Goal: Task Accomplishment & Management: Use online tool/utility

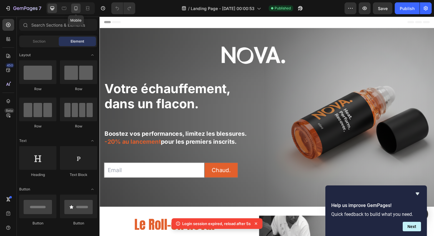
click at [76, 9] on icon at bounding box center [76, 8] width 6 height 6
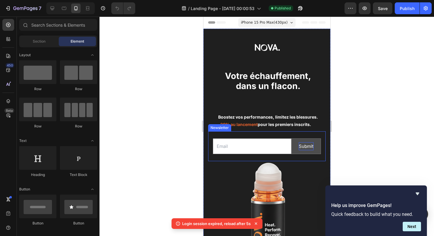
click at [299, 149] on div "Submit" at bounding box center [306, 146] width 15 height 8
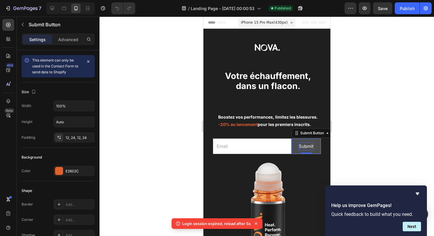
click at [299, 149] on div "Submit" at bounding box center [306, 146] width 15 height 8
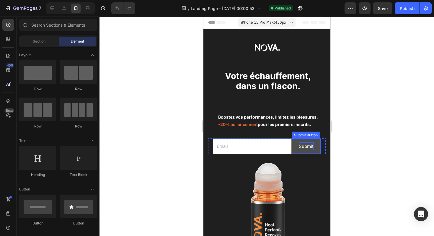
click at [299, 145] on div "Submit" at bounding box center [306, 146] width 15 height 8
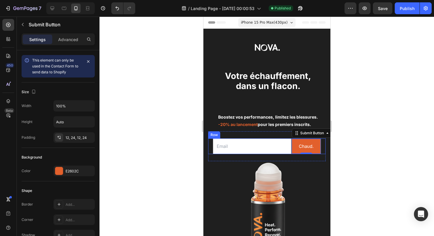
click at [357, 134] on div at bounding box center [267, 126] width 335 height 219
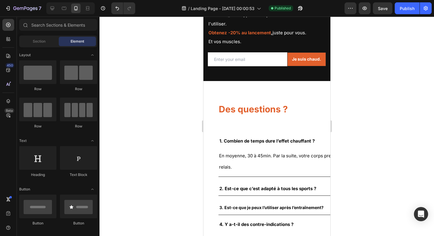
scroll to position [953, 0]
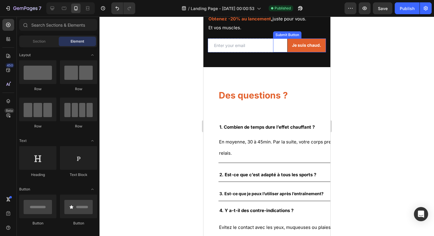
click at [280, 52] on div "Je suis chaud. Submit Button" at bounding box center [299, 45] width 53 height 14
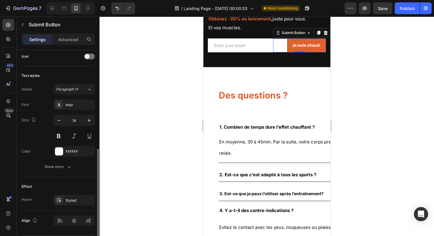
scroll to position [214, 0]
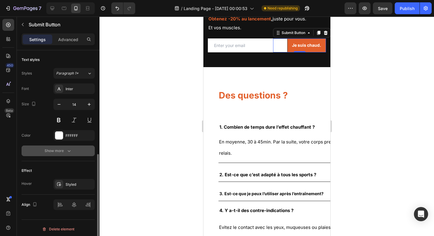
click at [62, 151] on div "Show more" at bounding box center [58, 151] width 27 height 6
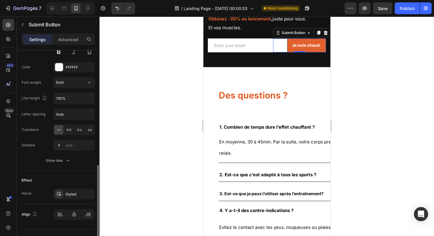
scroll to position [282, 0]
click at [92, 101] on icon "button" at bounding box center [89, 99] width 6 height 6
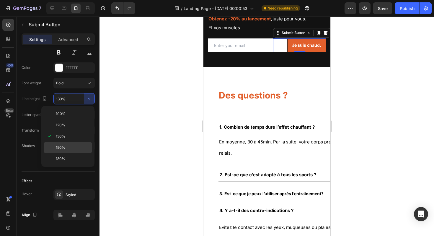
click at [63, 146] on span "150%" at bounding box center [60, 147] width 9 height 5
type input "150%"
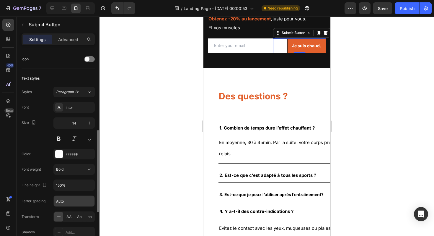
scroll to position [194, 0]
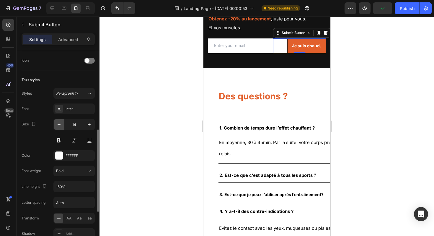
click at [59, 125] on icon "button" at bounding box center [59, 124] width 6 height 6
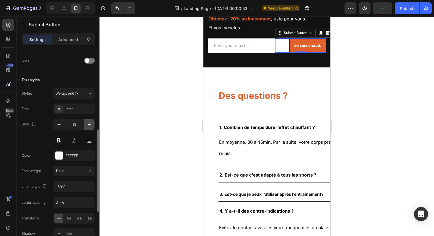
click at [89, 124] on icon "button" at bounding box center [89, 124] width 6 height 6
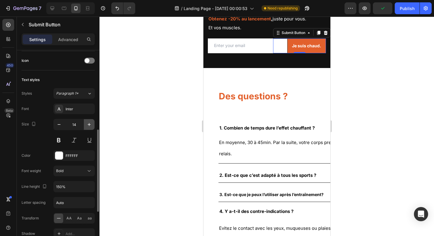
click at [89, 124] on icon "button" at bounding box center [89, 124] width 3 height 3
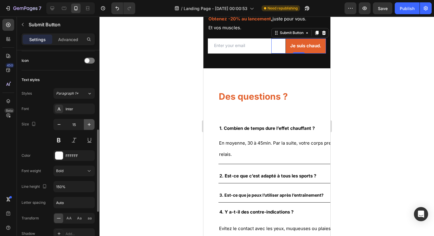
click at [89, 124] on icon "button" at bounding box center [89, 124] width 3 height 3
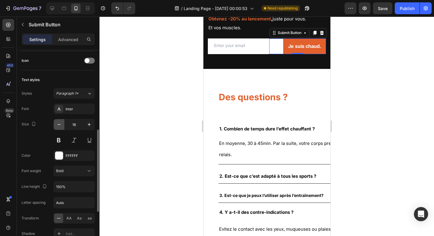
click at [59, 124] on icon "button" at bounding box center [59, 124] width 6 height 6
type input "15"
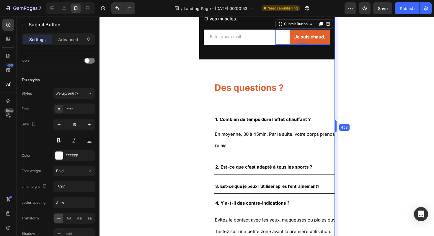
drag, startPoint x: 333, startPoint y: 66, endPoint x: 339, endPoint y: 62, distance: 7.6
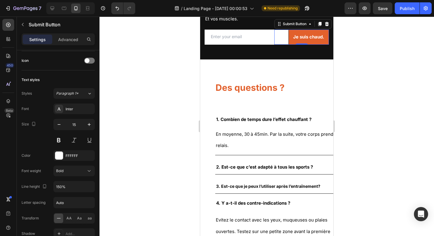
click at [274, 45] on div "Je suis chaud. Submit Button 0" at bounding box center [301, 37] width 55 height 15
click at [245, 43] on input "email" at bounding box center [240, 37] width 70 height 14
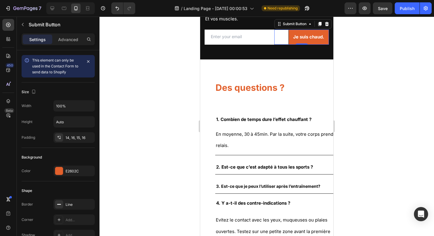
click at [274, 45] on div "Je suis chaud. Submit Button 0" at bounding box center [301, 37] width 55 height 15
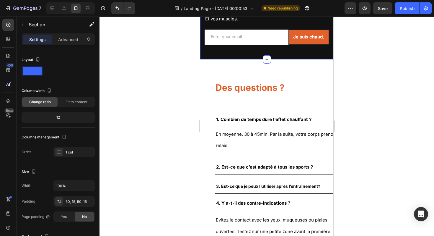
click at [250, 59] on div "NOVA. est encore sur le feu. Heading Soyez parmi les premiers athlètes à l'util…" at bounding box center [266, 15] width 133 height 90
click at [203, 59] on div "NOVA. est encore sur le feu. Heading Soyez parmi les premiers athlètes à l'util…" at bounding box center [266, 15] width 133 height 90
click at [207, 59] on div "NOVA. est encore sur le feu. Heading Soyez parmi les premiers athlètes à l'util…" at bounding box center [266, 15] width 133 height 90
click at [266, 62] on icon at bounding box center [267, 59] width 5 height 5
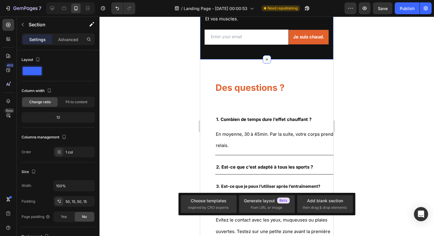
click at [266, 63] on icon at bounding box center [266, 59] width 7 height 7
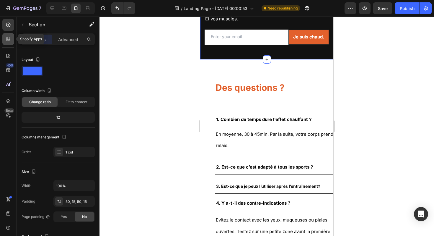
click at [8, 40] on icon at bounding box center [8, 39] width 6 height 6
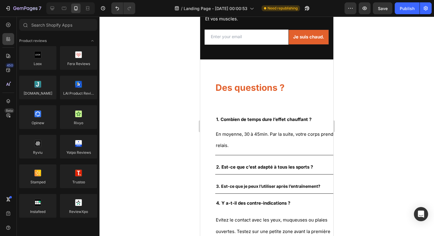
click at [7, 31] on div "450 Beta" at bounding box center [8, 106] width 12 height 174
click at [7, 26] on icon at bounding box center [8, 25] width 4 height 4
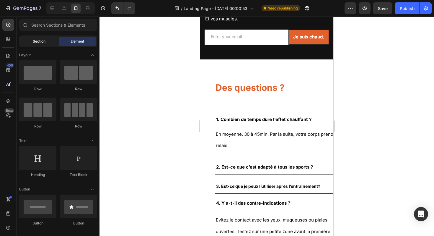
click at [45, 45] on div "Section" at bounding box center [38, 41] width 37 height 9
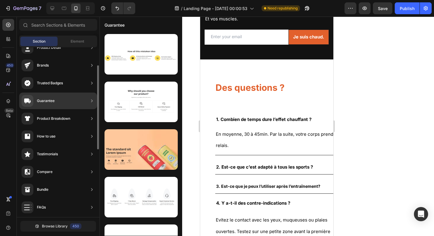
scroll to position [32, 0]
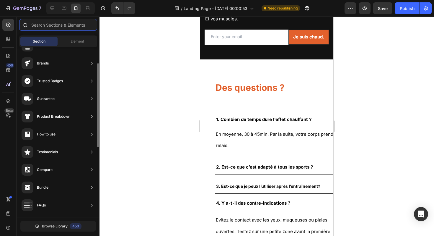
click at [47, 28] on input "text" at bounding box center [58, 25] width 78 height 12
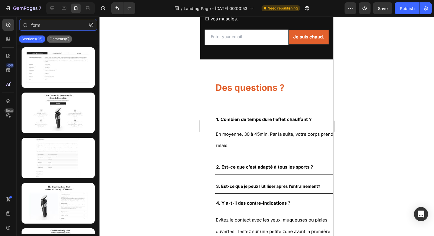
type input "form"
click at [64, 35] on div "Elements(9)" at bounding box center [59, 38] width 25 height 7
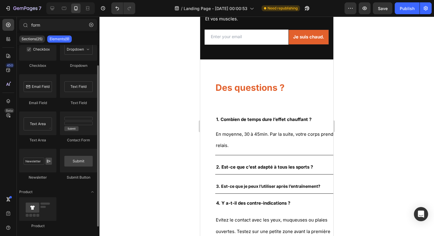
scroll to position [22, 0]
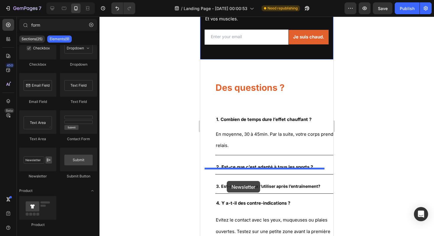
drag, startPoint x: 238, startPoint y: 167, endPoint x: 227, endPoint y: 181, distance: 17.4
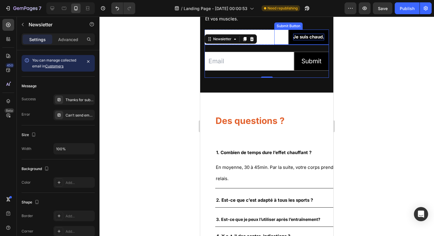
click at [298, 40] on div "Je suis chaud." at bounding box center [308, 37] width 31 height 7
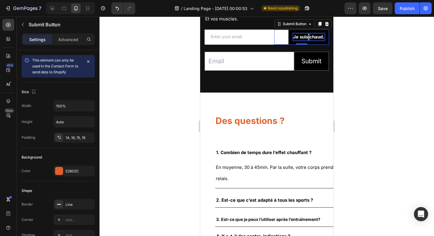
click at [298, 40] on div "Je suis chaud." at bounding box center [308, 37] width 31 height 7
click at [298, 40] on p "Je suis chaud." at bounding box center [308, 37] width 31 height 7
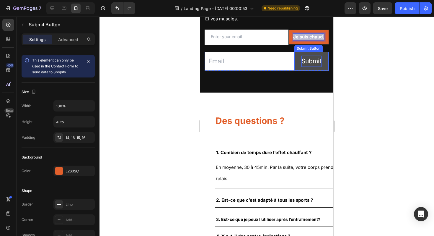
click at [304, 67] on div "Submit" at bounding box center [312, 61] width 20 height 11
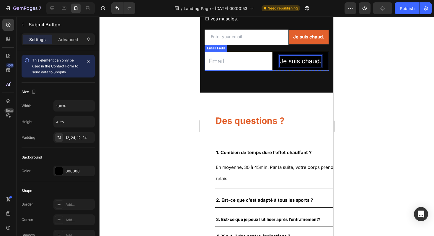
click at [257, 71] on input "email" at bounding box center [239, 61] width 68 height 19
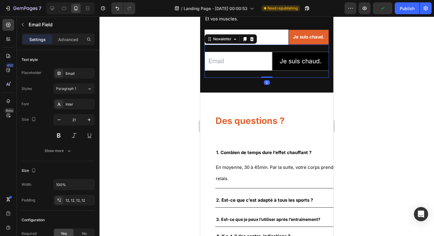
click at [268, 78] on div "Email Field Je suis chaud. Submit Button Row Newsletter 0" at bounding box center [267, 61] width 124 height 33
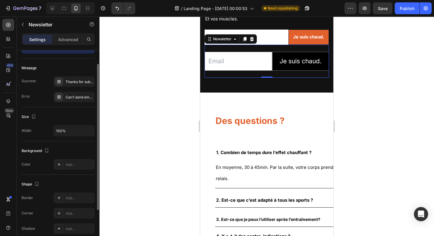
scroll to position [18, 0]
click at [91, 130] on icon "button" at bounding box center [89, 130] width 6 height 6
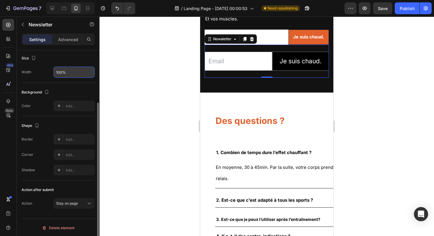
scroll to position [78, 0]
click at [87, 202] on icon at bounding box center [89, 202] width 6 height 6
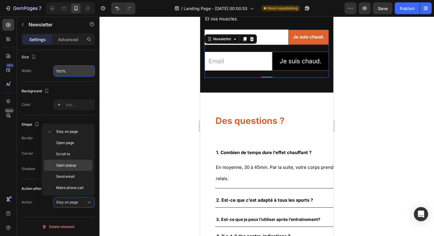
click at [73, 163] on span "Open popup" at bounding box center [66, 164] width 20 height 5
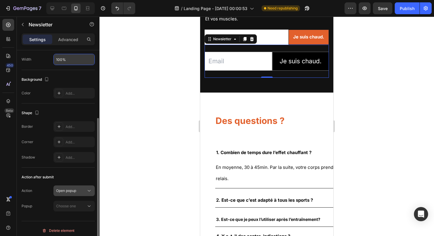
scroll to position [93, 0]
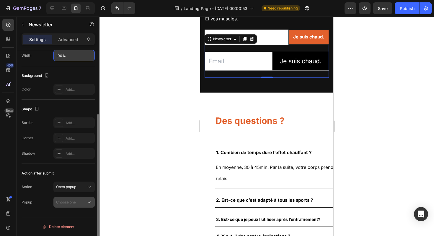
click at [80, 204] on div "Choose one" at bounding box center [71, 201] width 30 height 5
click at [85, 201] on div "Choose one" at bounding box center [71, 201] width 30 height 5
click at [84, 188] on div "Open popup" at bounding box center [71, 186] width 30 height 5
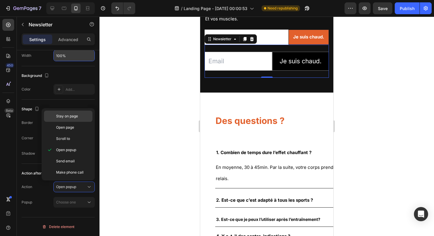
click at [81, 116] on p "Stay on page" at bounding box center [73, 115] width 34 height 5
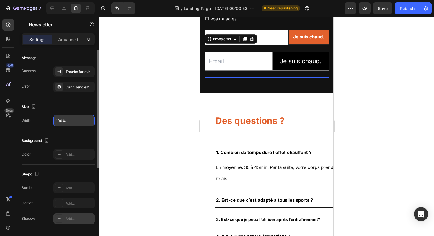
scroll to position [0, 0]
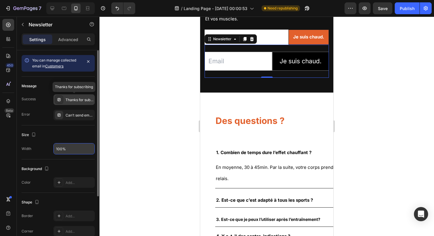
click at [75, 99] on div "Thanks for subscribing" at bounding box center [80, 99] width 28 height 5
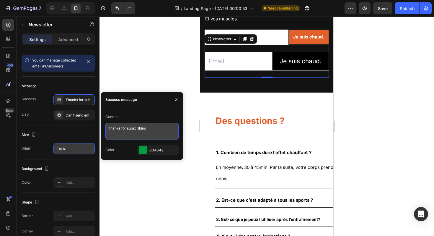
click at [129, 127] on textarea "Thanks for subscribing" at bounding box center [141, 131] width 73 height 17
click at [109, 126] on textarea "On vous tient au jus !" at bounding box center [141, 131] width 73 height 17
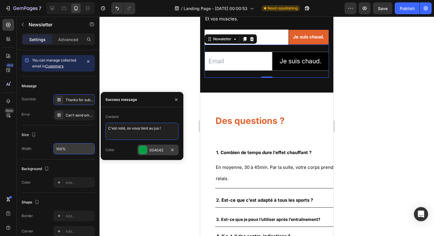
type textarea "C'est noté, on vous tient au jus !"
click at [145, 146] on div at bounding box center [143, 150] width 8 height 8
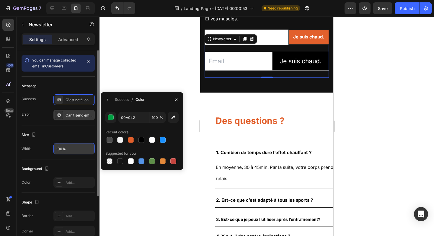
click at [67, 114] on div "Can’t send email. Please try again later." at bounding box center [80, 115] width 28 height 5
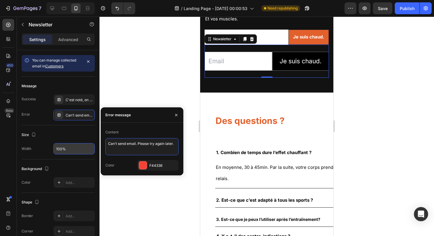
click at [121, 143] on textarea "Can’t send email. Please try again later." at bounding box center [141, 146] width 73 height 17
type textarea "Hmm... Il semble que ça ne fonctionne pas."
click at [83, 134] on div "Size" at bounding box center [58, 134] width 73 height 9
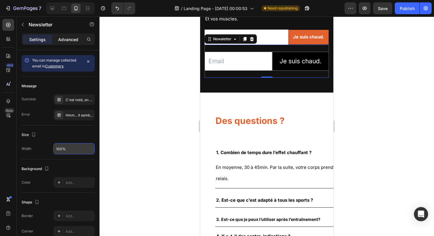
click at [65, 40] on p "Advanced" at bounding box center [68, 39] width 20 height 6
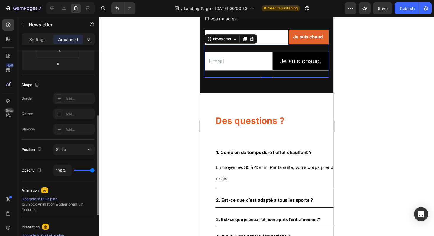
scroll to position [138, 0]
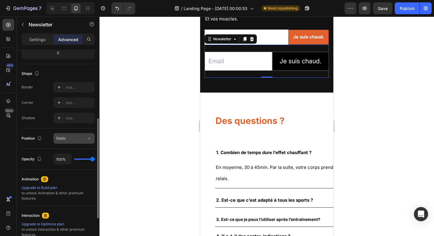
click at [86, 141] on button "Static" at bounding box center [73, 138] width 41 height 11
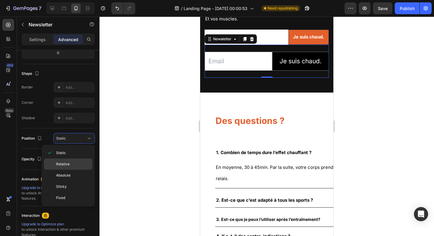
click at [74, 163] on p "Relative" at bounding box center [73, 163] width 34 height 5
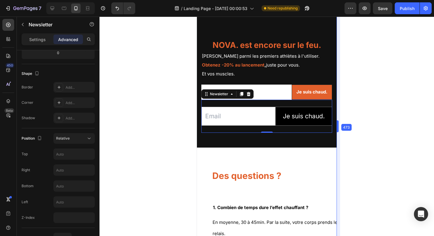
drag, startPoint x: 335, startPoint y: 125, endPoint x: 341, endPoint y: 126, distance: 6.6
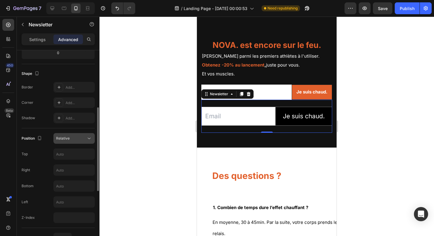
click at [93, 139] on button "Relative" at bounding box center [73, 138] width 41 height 11
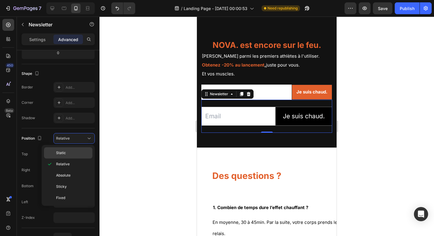
click at [71, 157] on div "Static" at bounding box center [68, 152] width 48 height 11
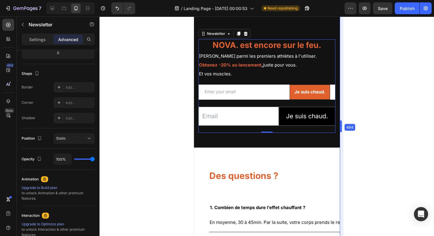
drag, startPoint x: 337, startPoint y: 121, endPoint x: 344, endPoint y: 115, distance: 8.6
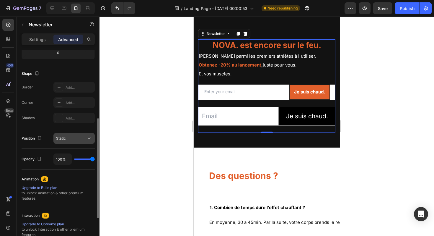
click at [90, 137] on icon at bounding box center [89, 138] width 6 height 6
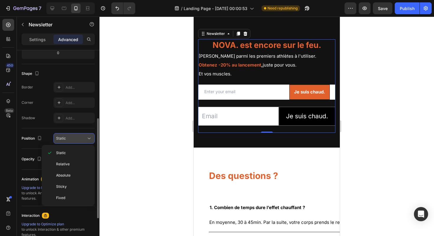
click at [90, 137] on icon at bounding box center [89, 138] width 6 height 6
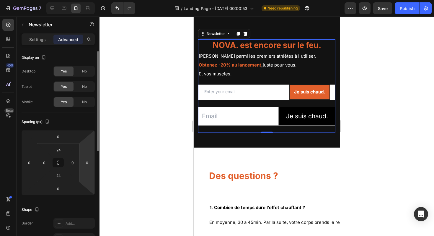
scroll to position [0, 0]
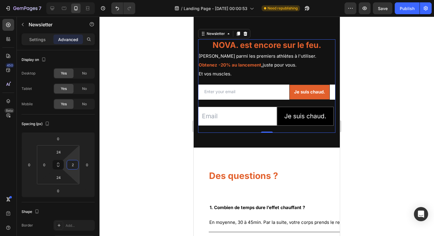
type input "0"
click at [73, 0] on html "7 / Landing Page - Sep 25, 00:00:53 Need republishing Preview Save Publish 450 …" at bounding box center [217, 0] width 434 height 0
drag, startPoint x: 82, startPoint y: 159, endPoint x: 82, endPoint y: 154, distance: 4.4
click at [82, 0] on html "7 / Landing Page - Sep 25, 00:00:53 Need republishing Preview Save Publish 450 …" at bounding box center [217, 0] width 434 height 0
type input "-2"
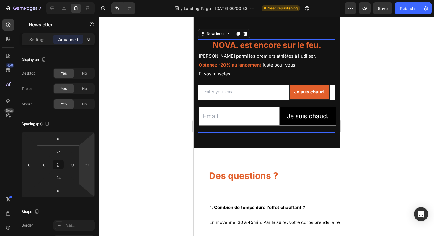
drag, startPoint x: 82, startPoint y: 154, endPoint x: 81, endPoint y: 159, distance: 4.7
click at [81, 0] on html "7 / Landing Page - Sep 25, 00:00:53 Need republishing Preview Save Publish 450 …" at bounding box center [217, 0] width 434 height 0
click at [81, 71] on div "No" at bounding box center [84, 73] width 19 height 9
click at [40, 38] on p "Settings" at bounding box center [37, 39] width 17 height 6
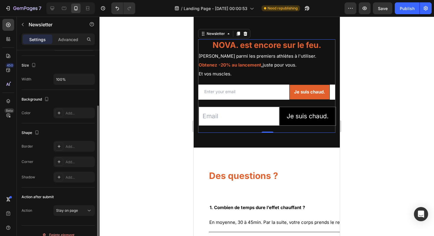
scroll to position [78, 0]
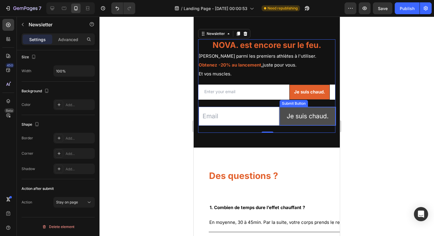
click at [280, 125] on button "Je suis chaud." at bounding box center [308, 116] width 56 height 18
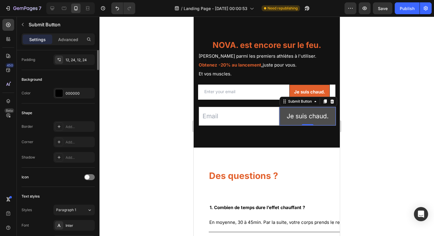
scroll to position [0, 0]
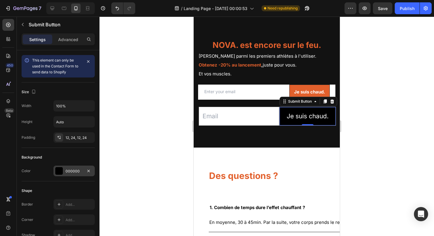
click at [57, 172] on div at bounding box center [59, 171] width 8 height 8
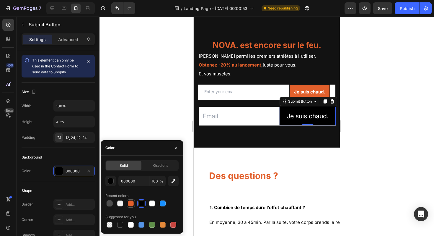
click at [130, 203] on div at bounding box center [131, 203] width 6 height 6
type input "E2602C"
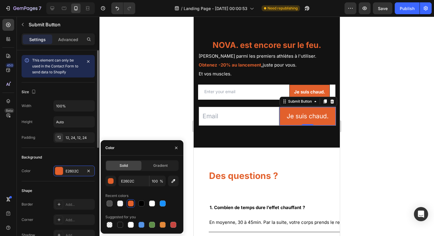
click at [68, 157] on div "Background" at bounding box center [58, 156] width 73 height 9
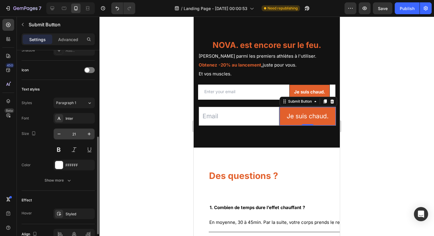
scroll to position [185, 0]
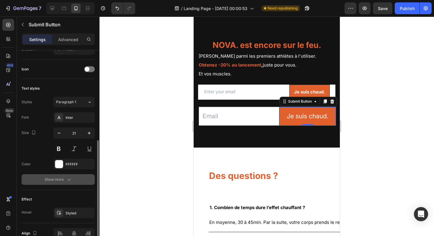
click at [67, 180] on icon "button" at bounding box center [69, 179] width 6 height 6
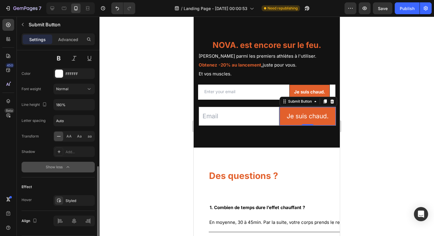
scroll to position [284, 0]
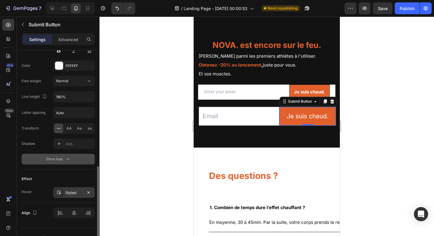
click at [65, 195] on div "Styled" at bounding box center [73, 192] width 41 height 11
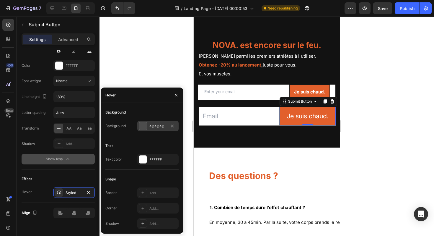
click at [142, 123] on div at bounding box center [143, 126] width 8 height 8
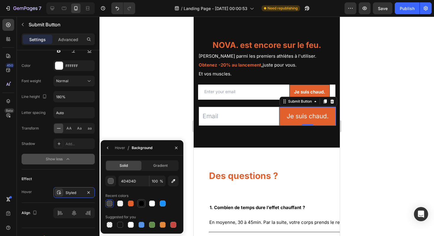
click at [141, 204] on div at bounding box center [142, 203] width 6 height 6
type input "000000"
click at [80, 164] on button "Show less" at bounding box center [58, 159] width 73 height 11
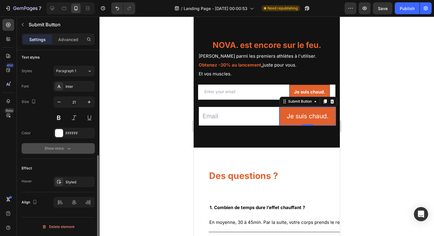
scroll to position [216, 0]
click at [61, 181] on icon at bounding box center [59, 181] width 5 height 5
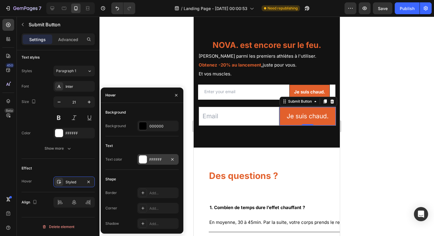
click at [142, 157] on div at bounding box center [143, 159] width 8 height 8
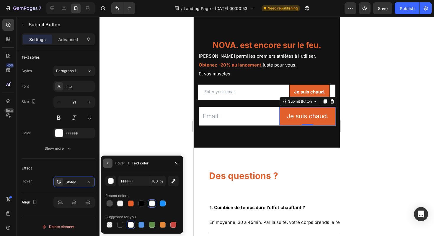
click at [108, 164] on icon "button" at bounding box center [107, 163] width 5 height 5
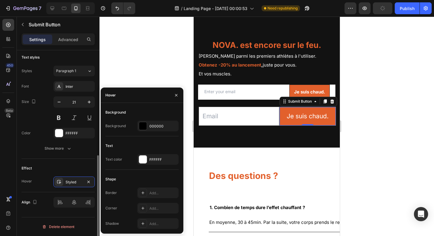
click at [82, 162] on div "Effect Hover Styled" at bounding box center [58, 175] width 73 height 33
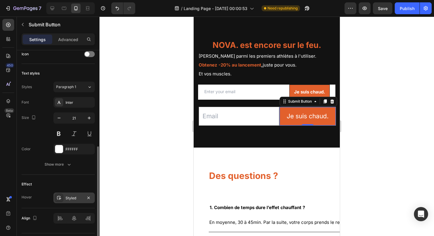
scroll to position [200, 0]
click at [66, 167] on icon "button" at bounding box center [69, 165] width 6 height 6
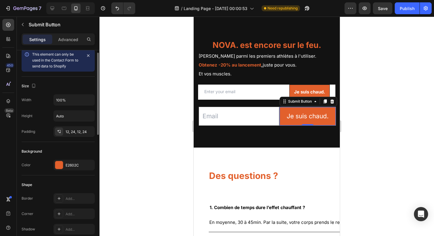
scroll to position [0, 0]
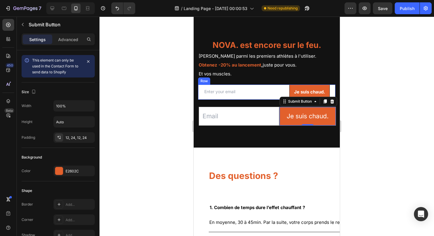
click at [323, 100] on div "Email Field Je suis chaud. Submit Button Row" at bounding box center [266, 91] width 137 height 15
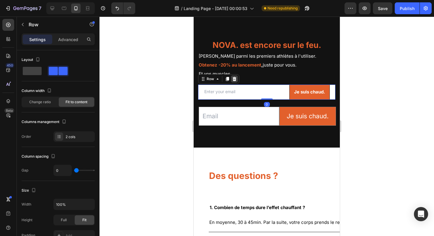
click at [236, 81] on icon at bounding box center [234, 78] width 5 height 5
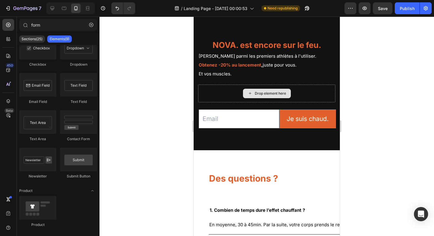
click at [218, 102] on div "Drop element here" at bounding box center [266, 93] width 137 height 18
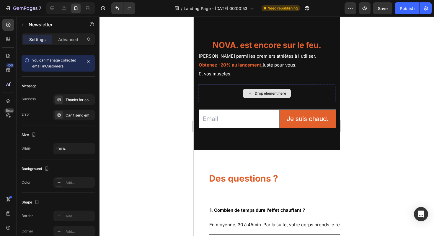
click at [219, 102] on div "Drop element here" at bounding box center [266, 93] width 137 height 18
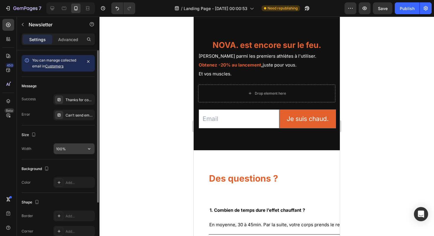
scroll to position [93, 0]
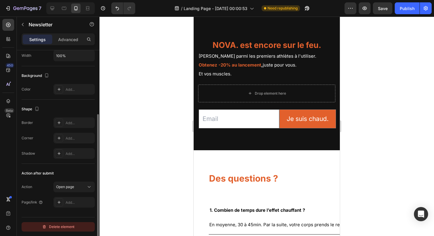
click at [47, 224] on div "Delete element" at bounding box center [58, 226] width 32 height 7
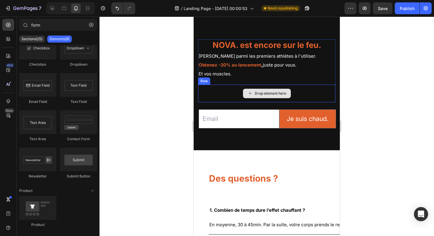
click at [229, 102] on div "Drop element here" at bounding box center [266, 93] width 137 height 18
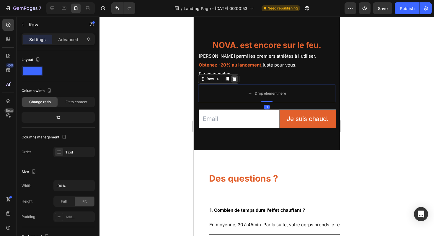
click at [235, 81] on icon at bounding box center [235, 79] width 4 height 4
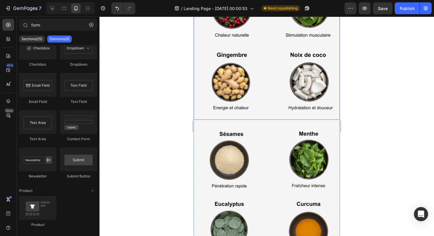
scroll to position [769, 0]
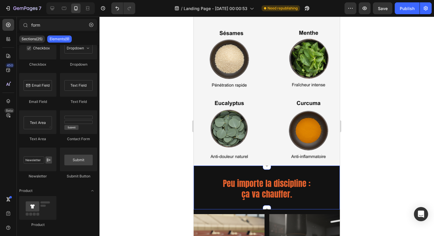
click at [207, 167] on div "Peu importe la discipline : ça va chauffer. Heading Section 5" at bounding box center [267, 187] width 146 height 44
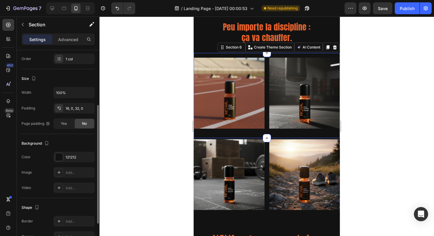
scroll to position [942, 0]
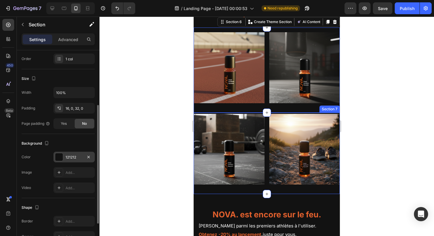
click at [58, 154] on div at bounding box center [59, 157] width 8 height 8
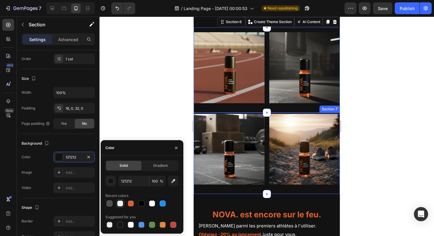
click at [120, 203] on div at bounding box center [120, 203] width 6 height 6
type input "F2F2F2"
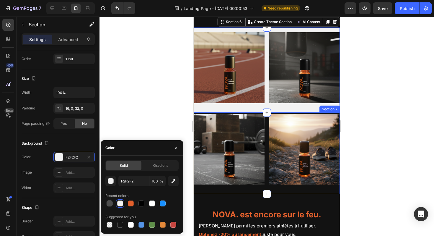
click at [253, 184] on div "Image Image Row Section 7" at bounding box center [267, 154] width 146 height 82
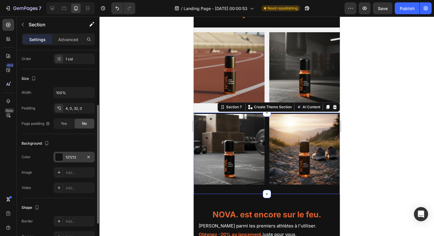
click at [59, 158] on div at bounding box center [59, 157] width 8 height 8
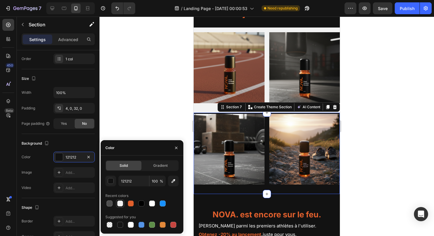
click at [119, 203] on div at bounding box center [120, 203] width 6 height 6
type input "F2F2F2"
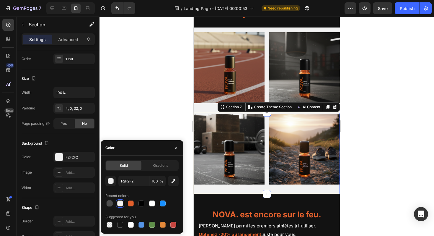
click at [394, 148] on div at bounding box center [267, 126] width 335 height 219
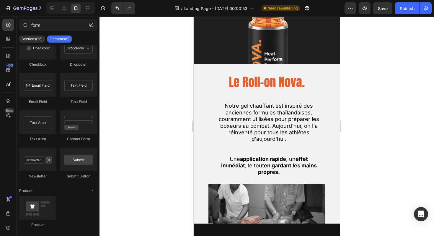
scroll to position [159, 0]
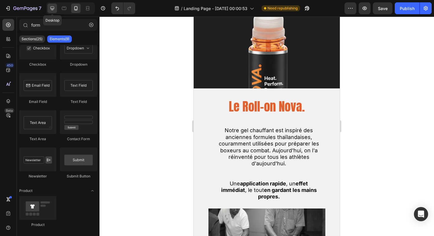
click at [49, 8] on div at bounding box center [52, 8] width 9 height 9
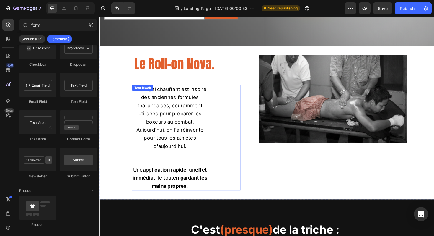
scroll to position [158, 0]
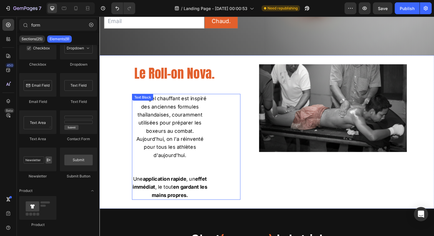
click at [187, 129] on span "Notre gel chauffant est inspiré des anciennes formules thaïlandaises, courammen…" at bounding box center [173, 133] width 77 height 66
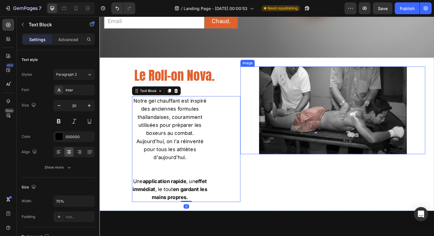
click at [300, 128] on img at bounding box center [346, 115] width 157 height 93
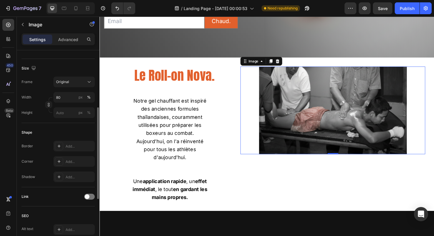
scroll to position [134, 0]
click at [68, 40] on p "Advanced" at bounding box center [68, 39] width 20 height 6
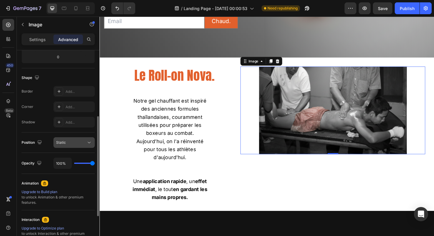
click at [84, 144] on div "Static" at bounding box center [71, 142] width 30 height 5
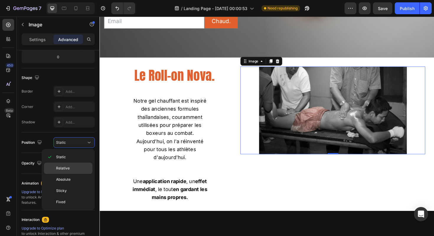
click at [69, 167] on span "Relative" at bounding box center [63, 167] width 14 height 5
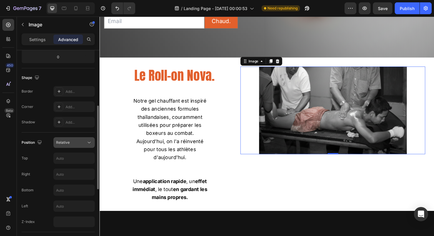
click at [74, 144] on div "Relative" at bounding box center [71, 142] width 30 height 5
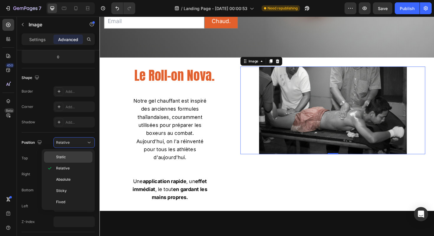
click at [69, 157] on p "Static" at bounding box center [73, 156] width 34 height 5
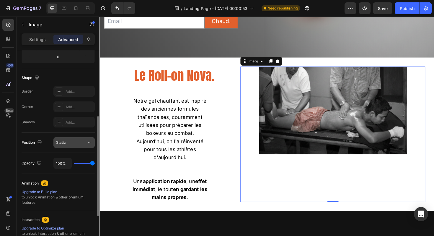
click at [80, 146] on button "Static" at bounding box center [73, 142] width 41 height 11
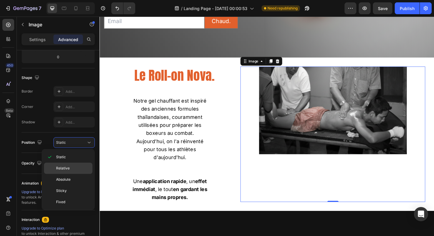
click at [71, 167] on p "Relative" at bounding box center [73, 167] width 34 height 5
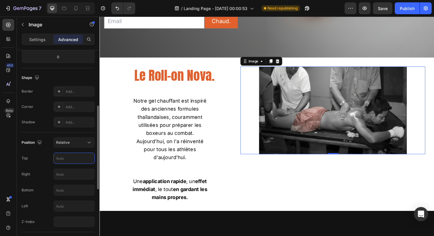
click at [75, 156] on input "text" at bounding box center [74, 158] width 41 height 11
click at [86, 143] on div "Relative" at bounding box center [71, 142] width 30 height 5
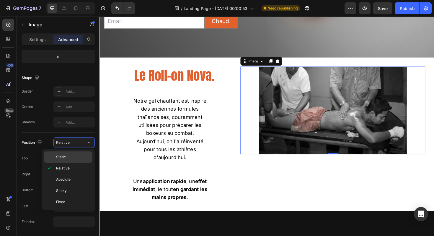
click at [70, 158] on p "Static" at bounding box center [73, 156] width 34 height 5
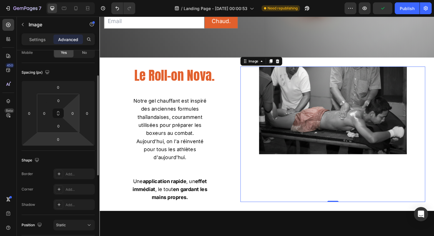
scroll to position [51, 0]
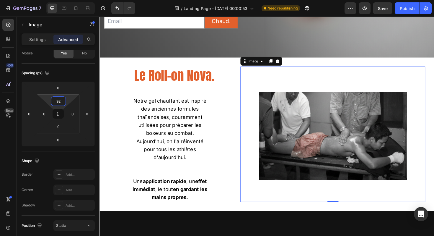
type input "90"
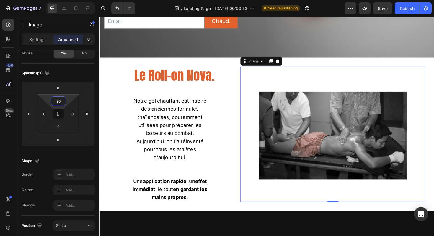
drag, startPoint x: 58, startPoint y: 105, endPoint x: 60, endPoint y: 93, distance: 11.3
click at [60, 0] on html "7 / Landing Page - Sep 25, 00:00:53 Need republishing Preview Save Publish 450 …" at bounding box center [217, 0] width 434 height 0
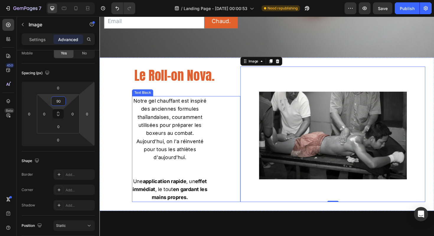
click at [180, 186] on p "Une application rapide , un effet immédiat , le tout en gardant les mains propr…" at bounding box center [173, 199] width 79 height 26
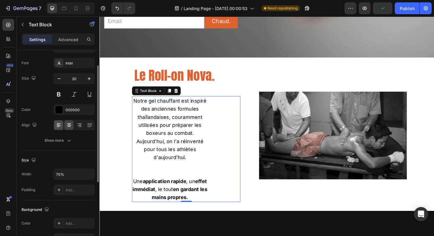
scroll to position [25, 0]
click at [89, 176] on icon "button" at bounding box center [89, 175] width 6 height 6
click at [59, 175] on input "70%" at bounding box center [74, 175] width 41 height 11
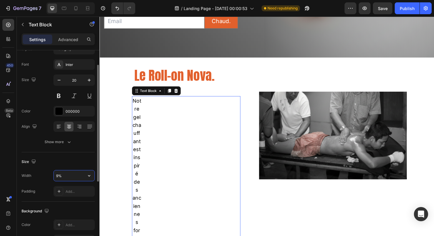
type input "90%"
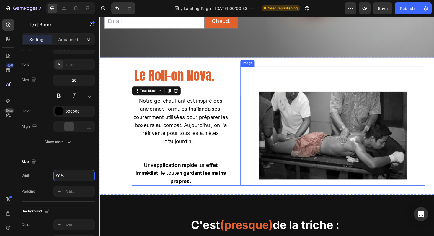
click at [284, 112] on img at bounding box center [346, 142] width 157 height 93
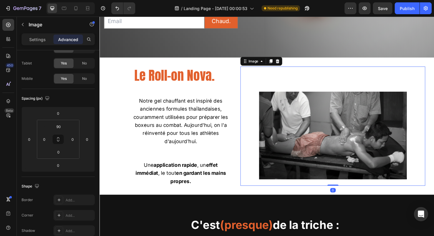
scroll to position [0, 0]
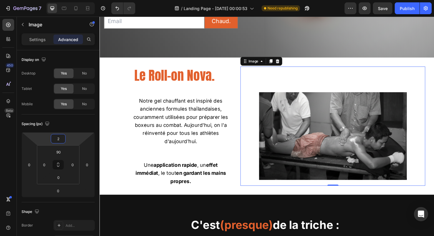
type input "0"
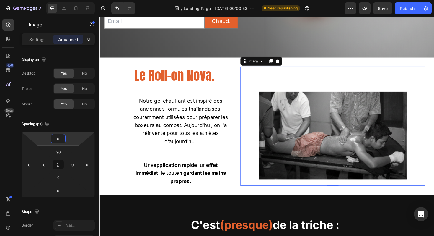
click at [58, 0] on html "7 / Landing Page - Sep 25, 00:00:53 Need republishing Preview Save Publish 450 …" at bounding box center [217, 0] width 434 height 0
click at [40, 37] on p "Settings" at bounding box center [37, 39] width 17 height 6
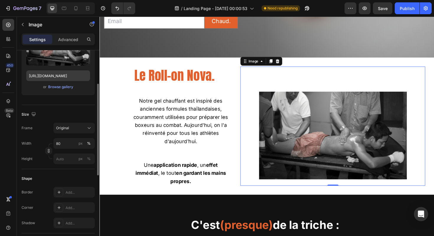
scroll to position [88, 0]
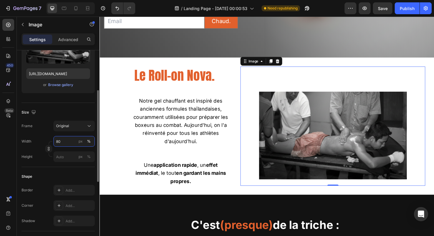
click at [60, 141] on input "80" at bounding box center [73, 141] width 41 height 11
click at [60, 154] on span "Full" at bounding box center [59, 155] width 6 height 5
type input "100"
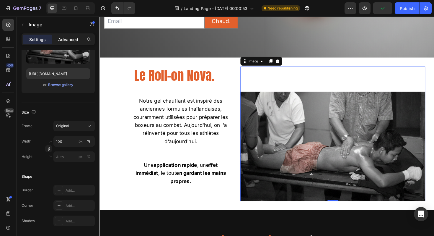
click at [62, 40] on p "Advanced" at bounding box center [68, 39] width 20 height 6
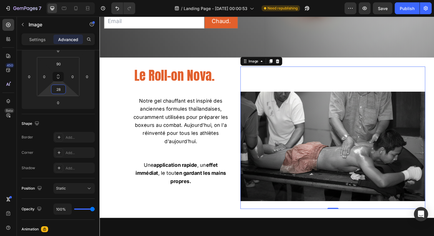
type input "30"
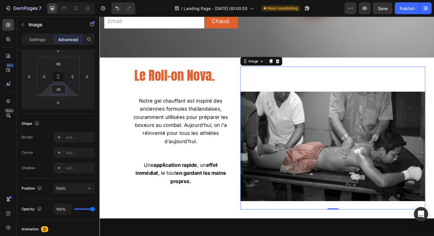
drag, startPoint x: 61, startPoint y: 95, endPoint x: 62, endPoint y: 90, distance: 4.6
click at [62, 0] on html "7 / Landing Page - Sep 25, 00:00:53 Need republishing Preview Save Publish 450 …" at bounding box center [217, 0] width 434 height 0
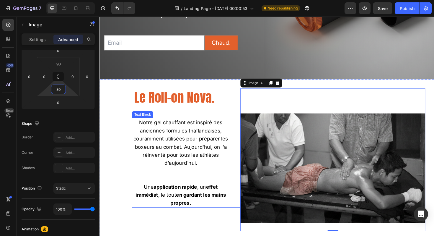
scroll to position [134, 0]
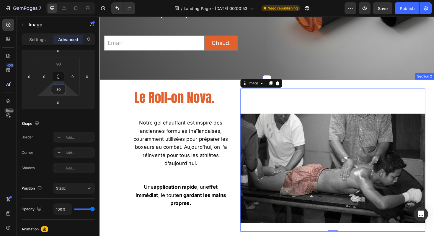
click at [121, 128] on div "Le Roll-on Nova. Heading Notre gel chauffant est inspiré des anciennes formules…" at bounding box center [179, 168] width 140 height 151
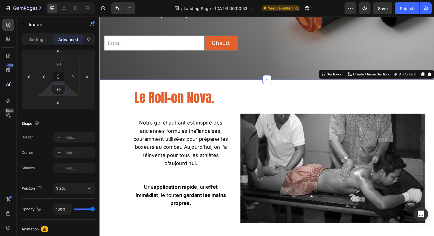
scroll to position [0, 0]
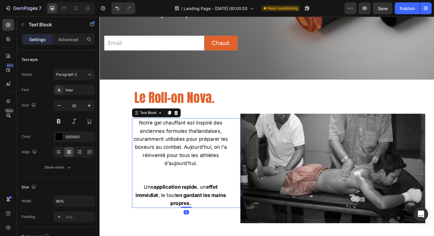
click at [179, 149] on span "Notre gel chauffant est inspiré des anciennes formules thaïlandaises, courammen…" at bounding box center [185, 150] width 100 height 49
click at [87, 151] on icon at bounding box center [90, 152] width 6 height 6
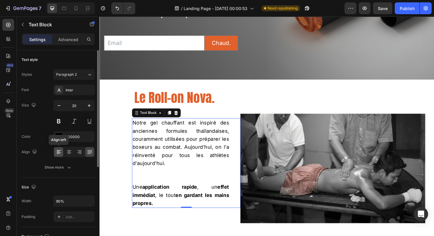
click at [58, 152] on icon at bounding box center [59, 152] width 6 height 6
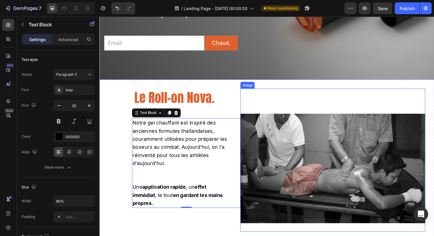
click at [270, 97] on div "Image" at bounding box center [347, 168] width 196 height 151
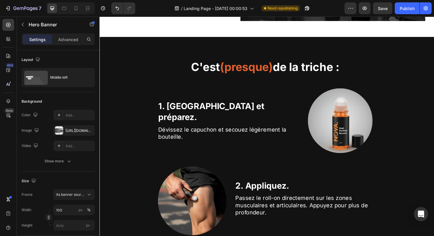
scroll to position [339, 0]
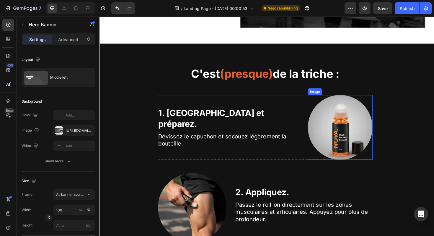
click at [346, 132] on img at bounding box center [354, 134] width 69 height 69
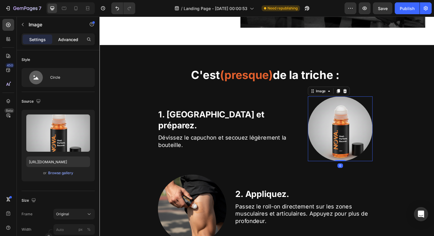
click at [64, 38] on p "Advanced" at bounding box center [68, 39] width 20 height 6
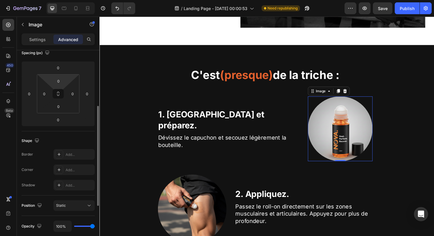
scroll to position [98, 0]
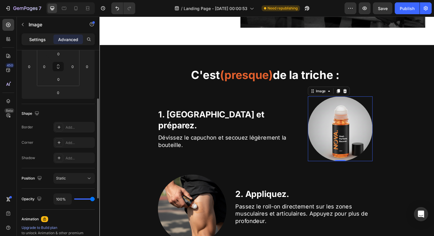
click at [42, 41] on p "Settings" at bounding box center [37, 39] width 17 height 6
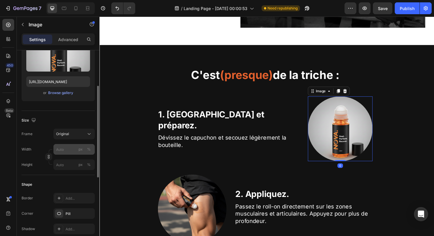
scroll to position [79, 0]
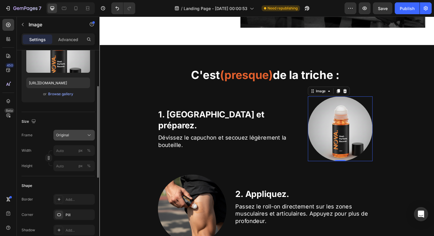
click at [88, 136] on icon at bounding box center [89, 135] width 6 height 6
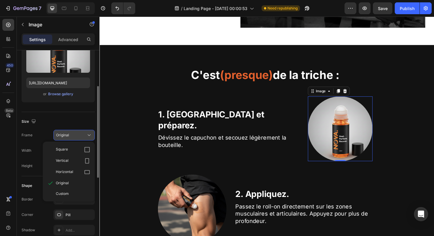
click at [88, 135] on icon at bounding box center [89, 135] width 6 height 6
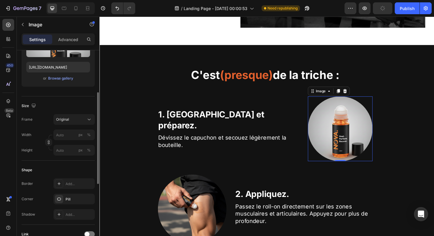
scroll to position [94, 0]
click at [61, 135] on input "px %" at bounding box center [73, 135] width 41 height 11
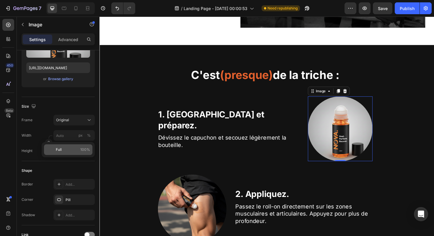
click at [62, 149] on p "Full 100%" at bounding box center [73, 149] width 34 height 5
type input "100"
click at [61, 152] on span "Full" at bounding box center [59, 149] width 6 height 5
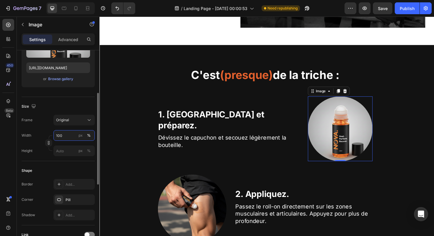
click at [63, 136] on input "100" at bounding box center [73, 135] width 41 height 11
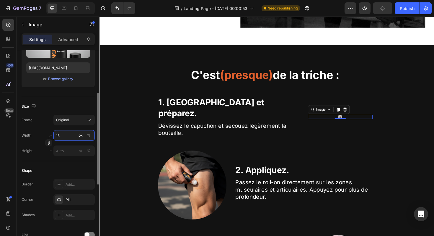
type input "1"
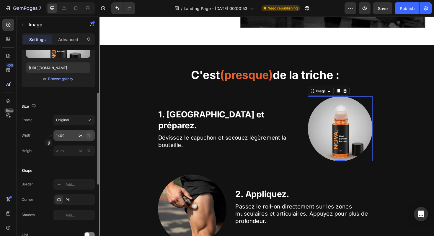
click at [89, 134] on div "%" at bounding box center [89, 135] width 4 height 5
click at [66, 137] on input "1400" at bounding box center [73, 135] width 41 height 11
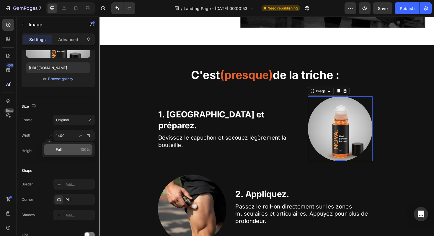
click at [71, 148] on p "Full 100%" at bounding box center [73, 149] width 34 height 5
type input "100"
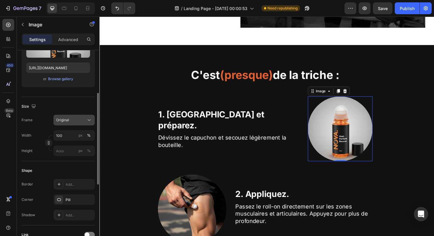
click at [73, 116] on button "Original" at bounding box center [73, 120] width 41 height 11
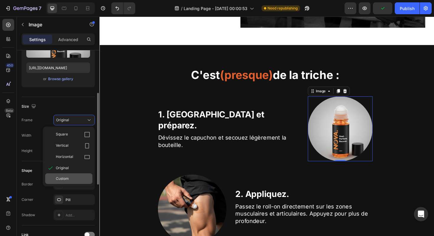
click at [68, 177] on span "Custom" at bounding box center [62, 178] width 13 height 5
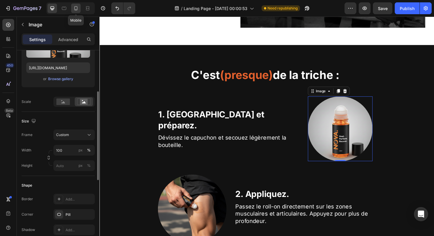
click at [75, 7] on icon at bounding box center [76, 8] width 6 height 6
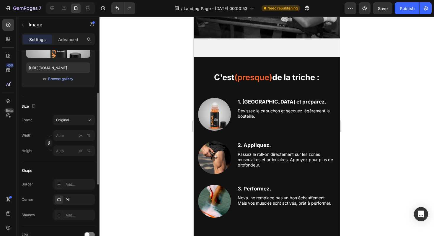
scroll to position [431, 0]
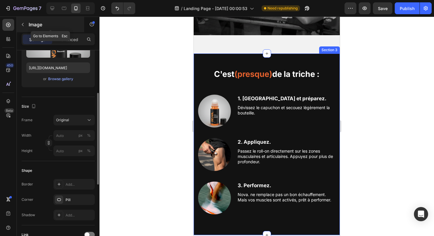
click at [23, 26] on icon "button" at bounding box center [22, 24] width 5 height 5
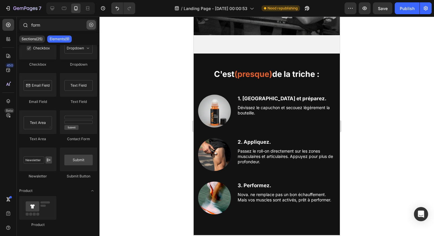
click at [92, 26] on icon "button" at bounding box center [91, 25] width 4 height 4
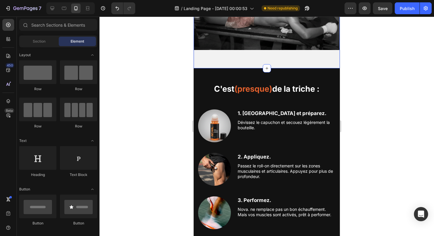
scroll to position [419, 0]
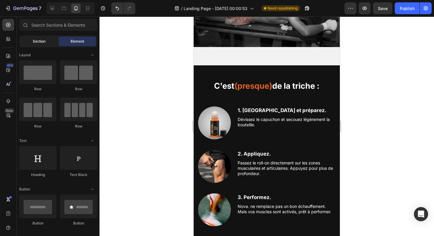
click at [44, 41] on span "Section" at bounding box center [39, 41] width 13 height 5
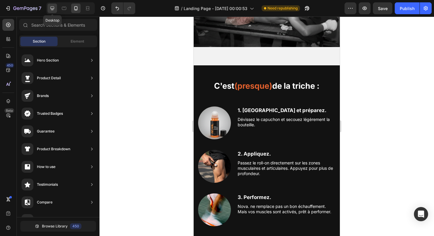
click at [56, 8] on div at bounding box center [52, 8] width 9 height 9
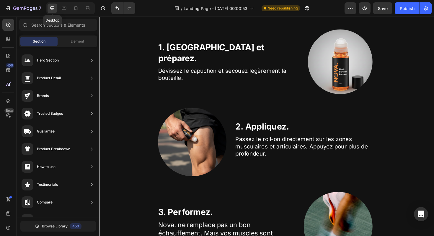
scroll to position [398, 0]
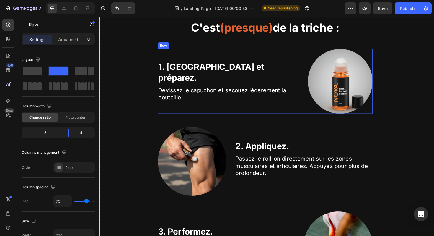
click at [284, 101] on div "1. Ouvrez et préparez. Text Block Dévissez le capuchon et secouez légèrement la…" at bounding box center [229, 85] width 137 height 69
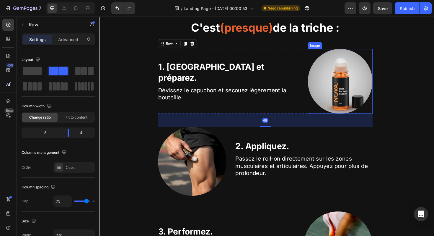
click at [351, 76] on img at bounding box center [354, 85] width 69 height 69
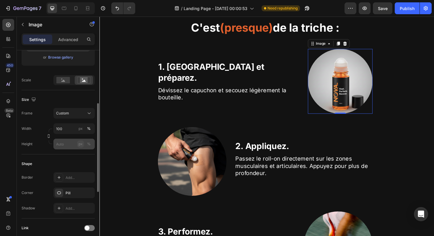
scroll to position [120, 0]
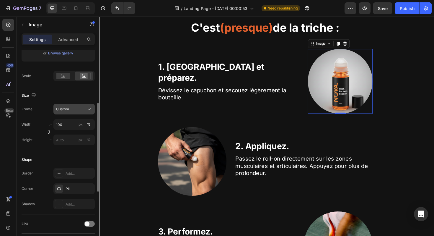
click at [76, 112] on button "Custom" at bounding box center [73, 109] width 41 height 11
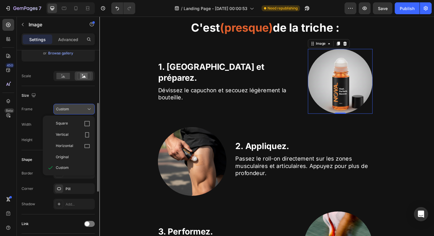
click at [76, 112] on button "Custom" at bounding box center [73, 109] width 41 height 11
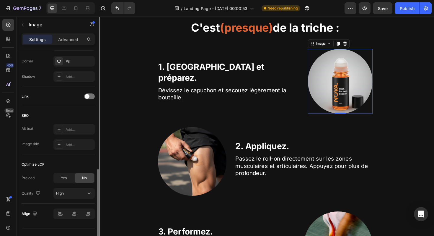
scroll to position [258, 0]
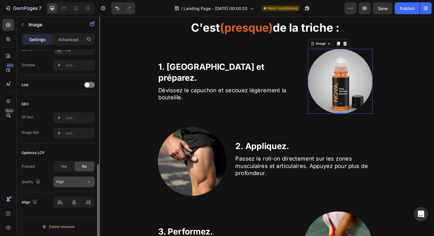
click at [88, 183] on icon at bounding box center [89, 182] width 6 height 6
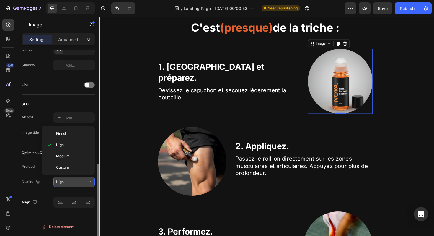
click at [88, 183] on icon at bounding box center [89, 182] width 6 height 6
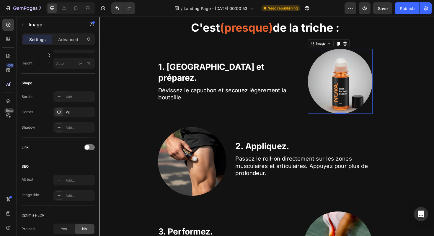
scroll to position [0, 0]
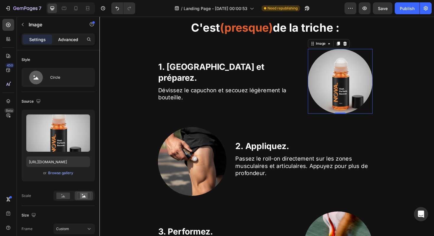
click at [71, 36] on p "Advanced" at bounding box center [68, 39] width 20 height 6
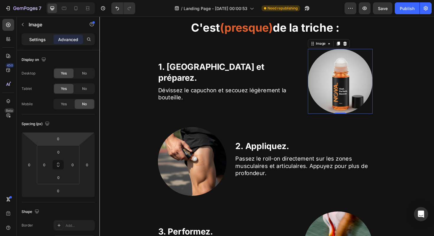
click at [42, 42] on p "Settings" at bounding box center [37, 39] width 17 height 6
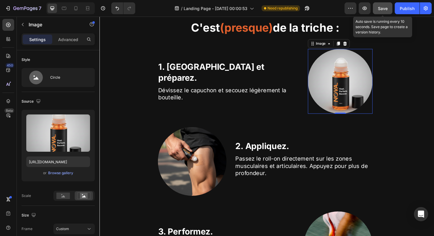
click at [383, 11] on button "Save" at bounding box center [382, 8] width 19 height 12
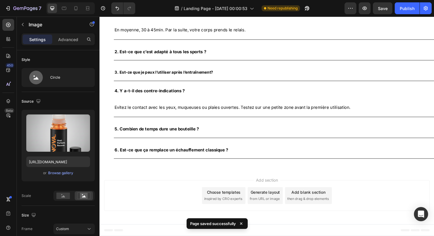
scroll to position [1359, 0]
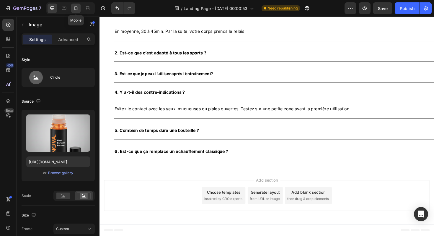
click at [77, 9] on icon at bounding box center [75, 8] width 3 height 4
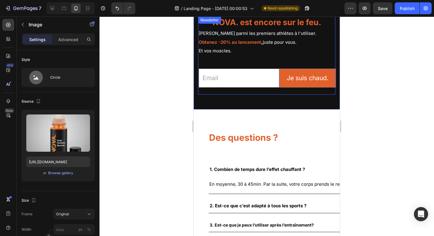
click at [240, 67] on div "Email Field Je suis chaud. Submit Button Row Newsletter" at bounding box center [267, 77] width 137 height 33
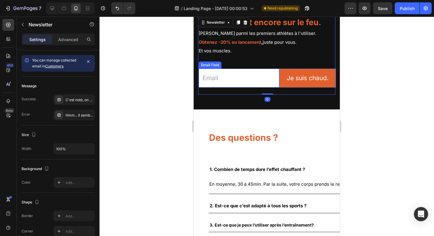
click at [240, 74] on input "email" at bounding box center [239, 78] width 81 height 19
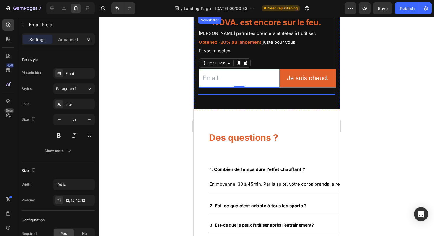
click at [216, 88] on div "Email Field 0 Je suis chaud. Submit Button Row Newsletter" at bounding box center [267, 77] width 137 height 33
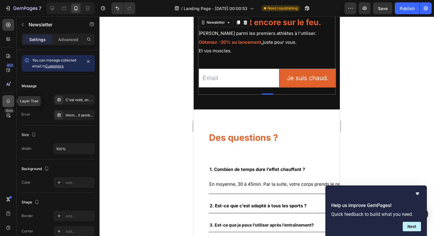
click at [11, 99] on icon at bounding box center [8, 101] width 6 height 6
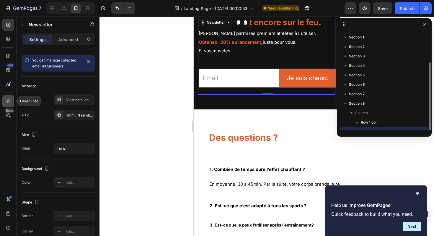
scroll to position [16, 0]
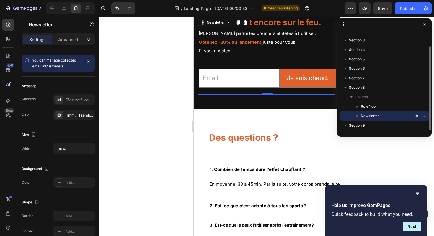
click at [357, 115] on icon "button" at bounding box center [357, 116] width 6 height 6
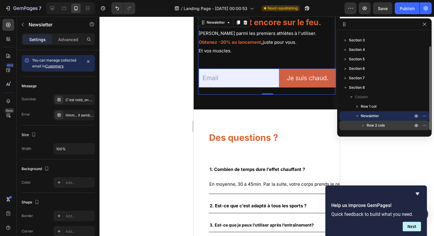
click at [364, 125] on icon "button" at bounding box center [363, 125] width 6 height 6
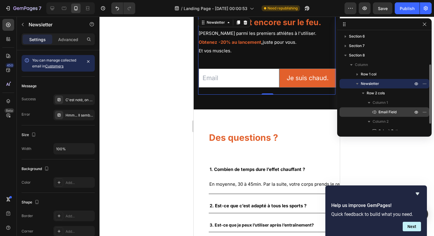
scroll to position [51, 0]
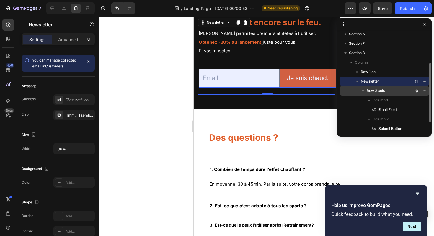
click at [379, 93] on span "Row 2 cols" at bounding box center [376, 91] width 18 height 6
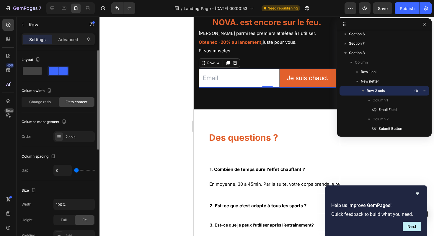
type input "10"
type input "11"
type input "12"
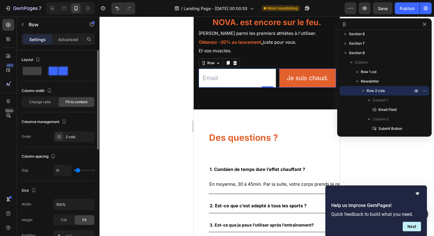
type input "12"
type input "15"
type input "18"
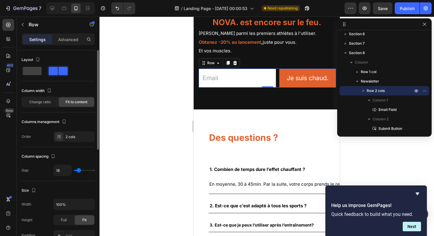
type input "19"
type input "21"
type input "24"
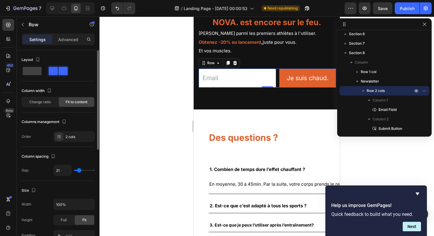
type input "24"
type input "26"
type input "28"
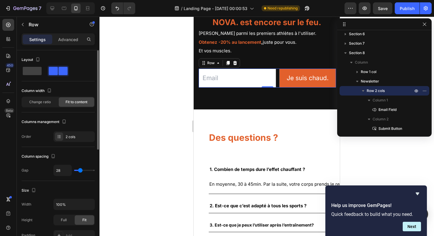
type input "30"
type input "32"
type input "34"
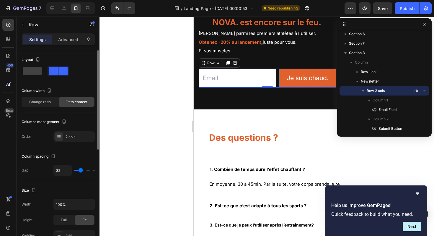
type input "34"
type input "36"
type input "38"
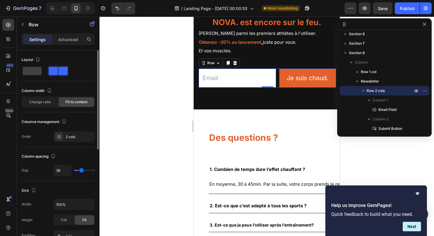
type input "40"
type input "41"
type input "42"
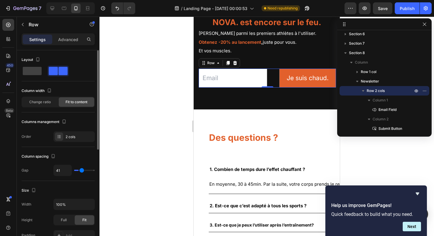
type input "42"
type input "43"
type input "42"
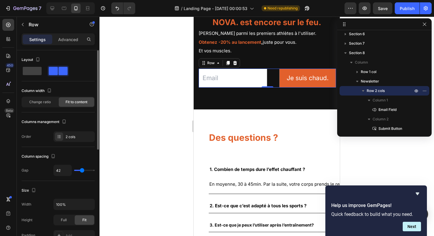
type input "38"
type input "32"
type input "27"
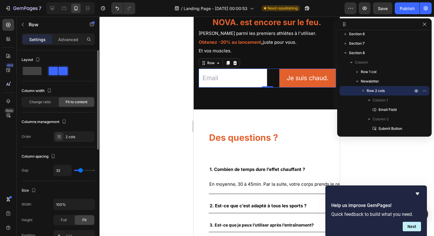
type input "27"
type input "22"
type input "18"
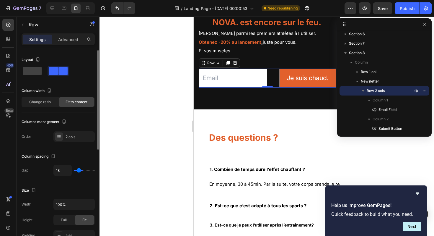
type input "14"
type input "12"
type input "9"
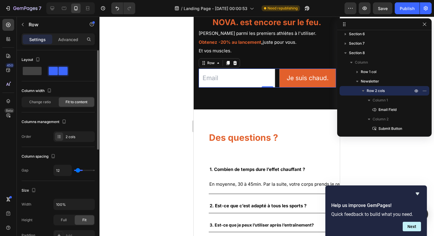
type input "9"
type input "7"
type input "6"
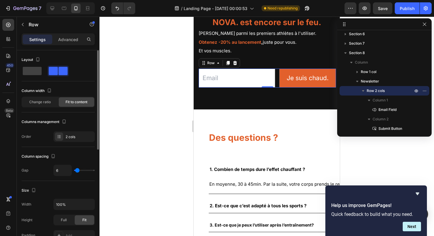
type input "5"
type input "4"
type input "3"
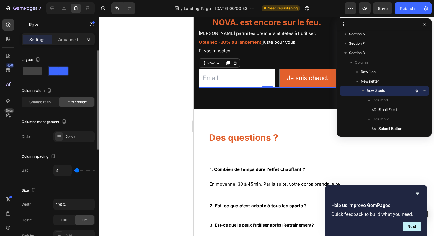
type input "3"
type input "2"
type input "1"
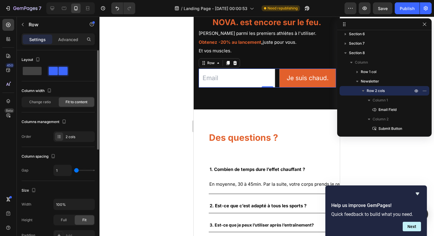
type input "0"
drag, startPoint x: 77, startPoint y: 170, endPoint x: 71, endPoint y: 170, distance: 5.9
click at [74, 170] on input "range" at bounding box center [84, 170] width 21 height 1
click at [61, 140] on div at bounding box center [59, 136] width 8 height 8
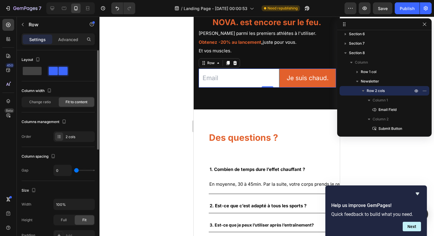
click at [75, 150] on div "Column spacing Gap 0" at bounding box center [58, 164] width 73 height 34
click at [50, 104] on span "Change ratio" at bounding box center [40, 101] width 22 height 5
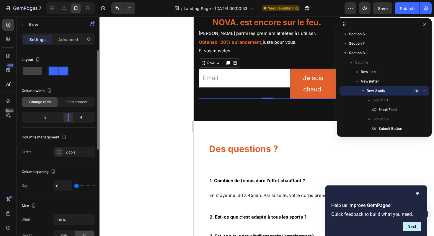
click at [73, 119] on div at bounding box center [68, 117] width 11 height 8
click at [74, 104] on span "Fit to content" at bounding box center [77, 101] width 22 height 5
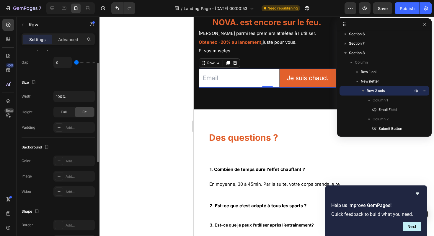
scroll to position [0, 0]
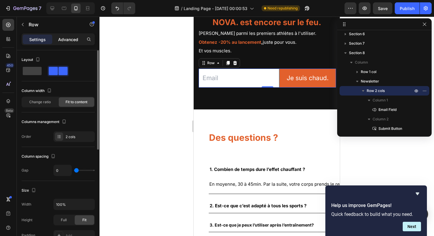
click at [61, 40] on p "Advanced" at bounding box center [68, 39] width 20 height 6
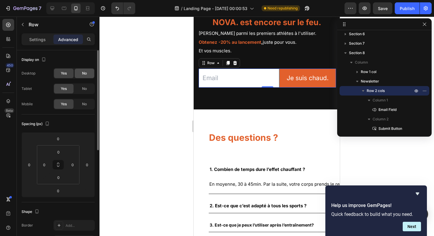
click at [77, 71] on div "No" at bounding box center [84, 73] width 19 height 9
click at [67, 73] on div "Yes" at bounding box center [63, 73] width 19 height 9
click at [52, 6] on icon at bounding box center [52, 8] width 6 height 6
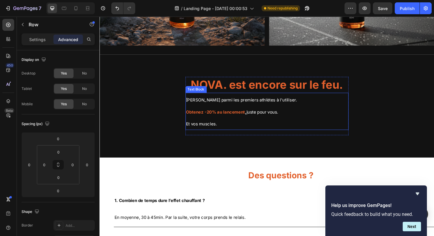
scroll to position [1328, 0]
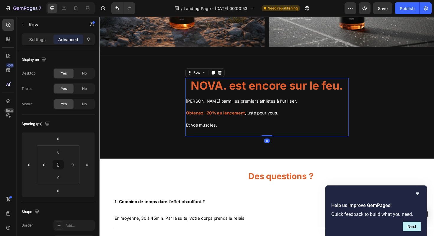
click at [240, 137] on div "NOVA. est encore sur le feu. Heading Soyez parmi les premiers athlètes à l'util…" at bounding box center [276, 113] width 173 height 62
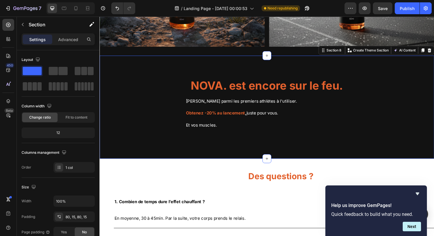
click at [235, 149] on div "NOVA. est encore sur le feu. Heading Soyez parmi les premiers athlètes à l'util…" at bounding box center [277, 112] width 354 height 109
click at [9, 102] on icon at bounding box center [8, 101] width 4 height 4
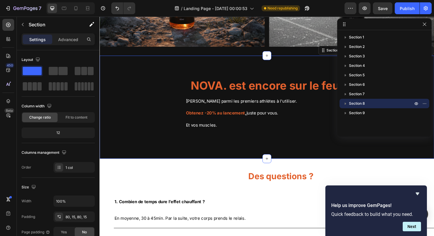
click at [345, 103] on icon "button" at bounding box center [345, 103] width 1 height 2
click at [356, 102] on span "Section 8" at bounding box center [357, 103] width 16 height 6
click at [427, 101] on icon "button" at bounding box center [424, 103] width 5 height 5
click at [418, 193] on icon "Hide survey" at bounding box center [418, 193] width 4 height 3
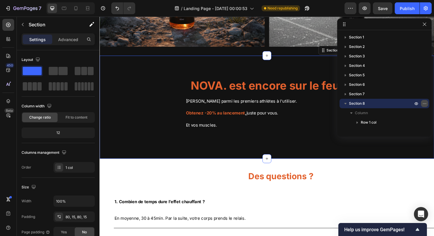
click at [425, 104] on icon "button" at bounding box center [424, 103] width 1 height 1
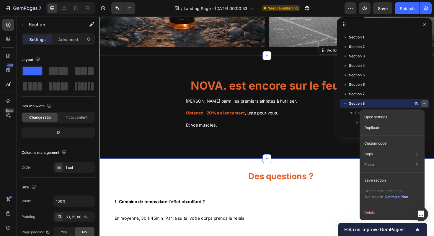
click at [425, 104] on icon "button" at bounding box center [424, 103] width 1 height 1
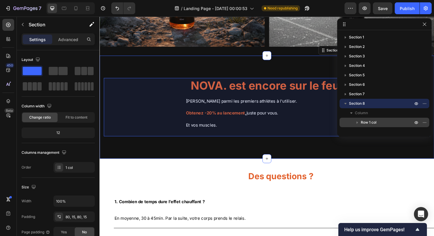
click at [367, 121] on span "Row 1 col" at bounding box center [369, 122] width 16 height 6
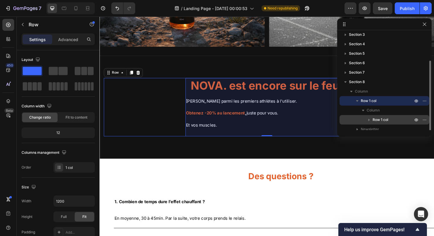
scroll to position [35, 0]
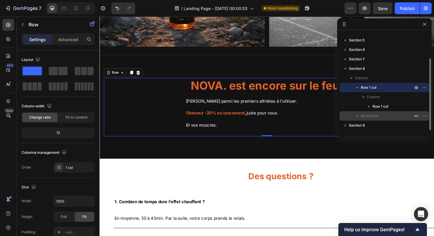
click at [368, 115] on span "Newsletter" at bounding box center [370, 116] width 18 height 6
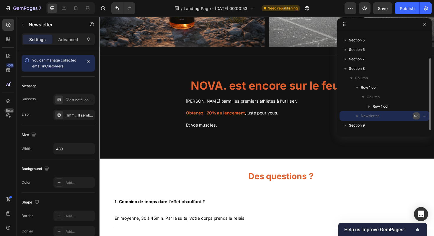
click at [417, 114] on icon "button" at bounding box center [416, 115] width 5 height 5
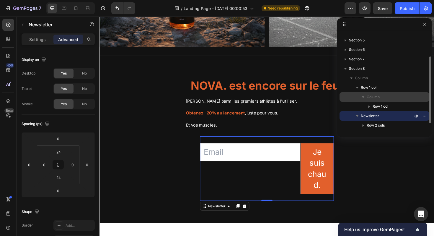
scroll to position [44, 0]
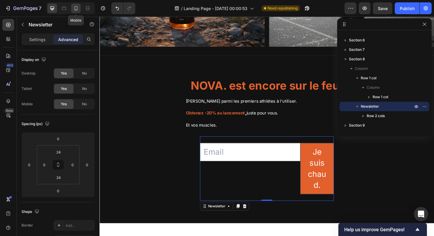
click at [77, 8] on icon at bounding box center [75, 8] width 3 height 4
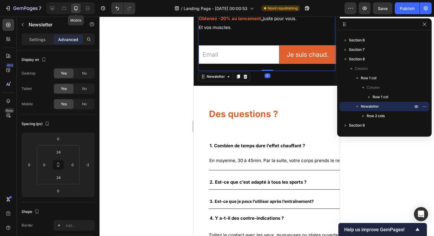
scroll to position [1363, 0]
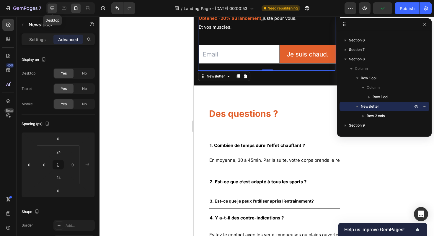
click at [52, 8] on icon at bounding box center [52, 8] width 6 height 6
type input "0"
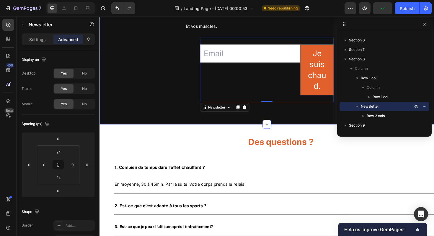
scroll to position [1389, 0]
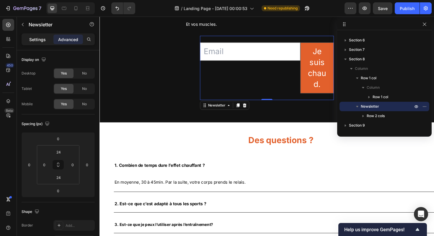
click at [46, 39] on div "Settings" at bounding box center [38, 39] width 30 height 9
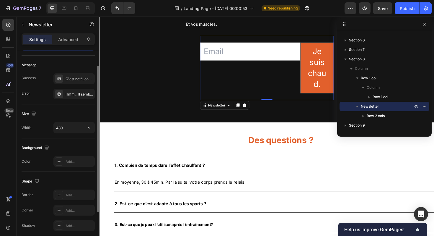
scroll to position [22, 0]
click at [86, 127] on button "button" at bounding box center [89, 126] width 11 height 11
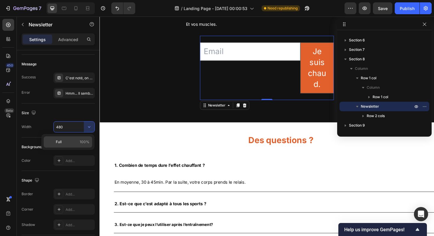
click at [75, 139] on p "Full 100%" at bounding box center [73, 141] width 34 height 5
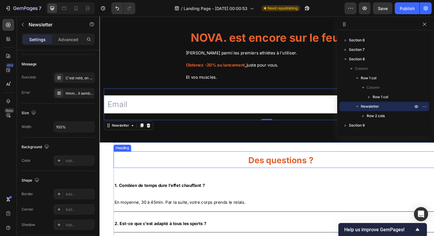
scroll to position [1317, 0]
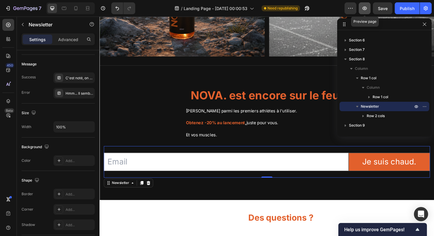
click at [367, 8] on icon "button" at bounding box center [365, 8] width 4 height 4
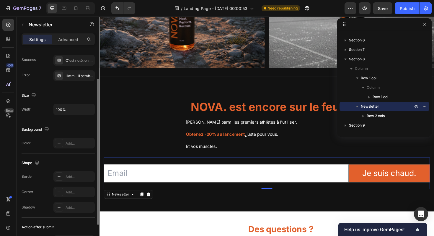
scroll to position [40, 0]
click at [63, 109] on input "100%" at bounding box center [74, 108] width 41 height 11
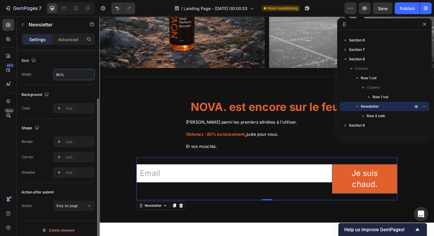
scroll to position [78, 0]
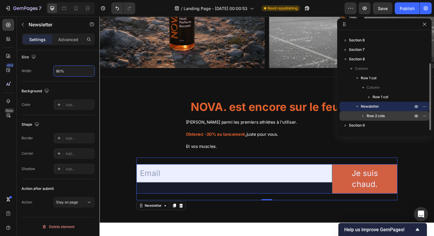
type input "80%"
click at [363, 114] on icon "button" at bounding box center [363, 116] width 6 height 6
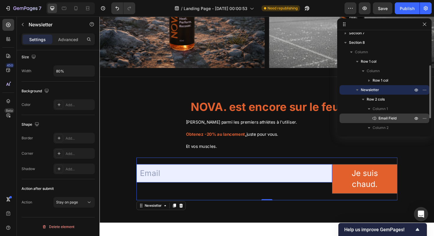
scroll to position [71, 0]
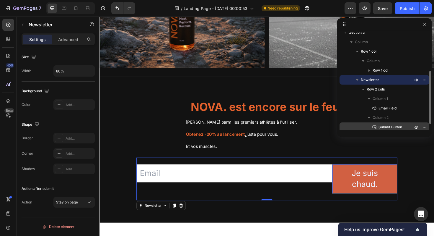
click at [383, 127] on span "Submit Button" at bounding box center [391, 127] width 24 height 6
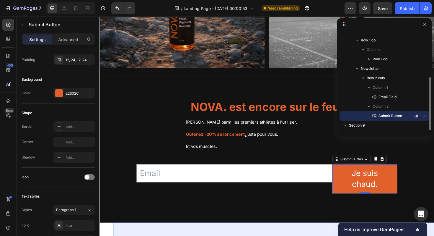
scroll to position [0, 0]
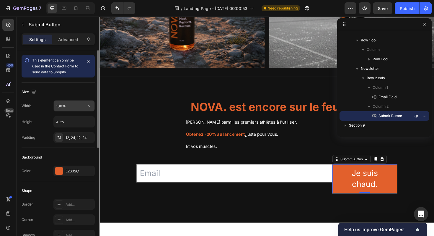
click at [62, 106] on input "100%" at bounding box center [74, 105] width 41 height 11
click at [64, 94] on div "Size" at bounding box center [58, 91] width 73 height 9
click at [88, 108] on icon "button" at bounding box center [89, 106] width 6 height 6
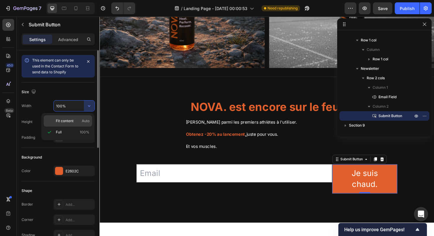
click at [78, 117] on div "Fit content Auto" at bounding box center [68, 120] width 48 height 11
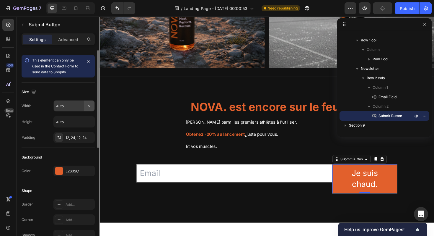
click at [90, 107] on icon "button" at bounding box center [89, 106] width 6 height 6
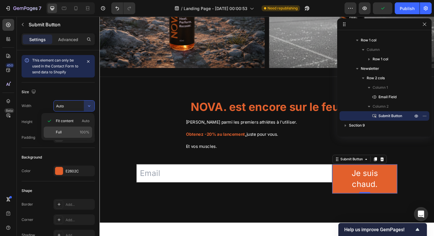
click at [66, 131] on p "Full 100%" at bounding box center [73, 131] width 34 height 5
type input "100%"
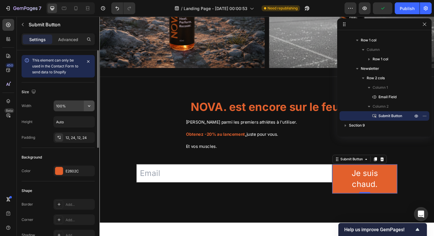
click at [88, 110] on button "button" at bounding box center [89, 105] width 11 height 11
click at [70, 91] on div "Size" at bounding box center [58, 91] width 73 height 9
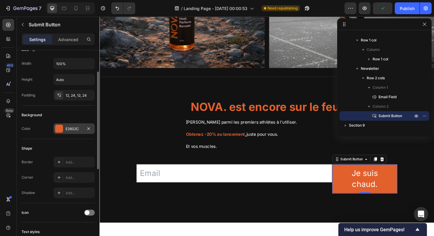
scroll to position [43, 0]
click at [74, 98] on div "12, 24, 12, 24" at bounding box center [73, 94] width 41 height 11
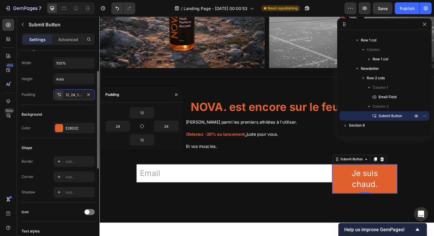
click at [81, 108] on div "Background Color E2602C" at bounding box center [58, 121] width 73 height 33
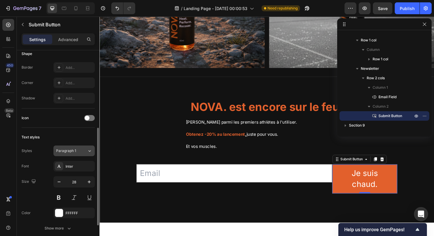
scroll to position [154, 0]
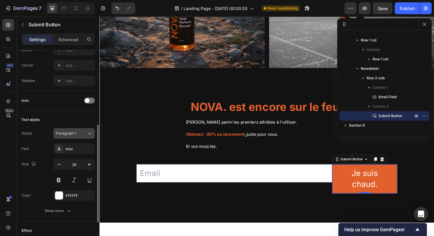
click at [78, 134] on div "Paragraph 1" at bounding box center [68, 133] width 24 height 5
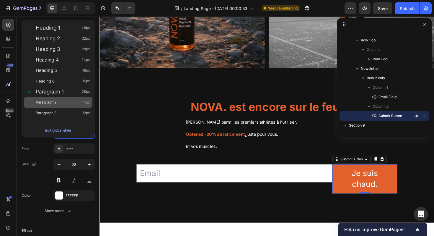
click at [58, 102] on div "Paragraph 2 14px" at bounding box center [63, 102] width 54 height 6
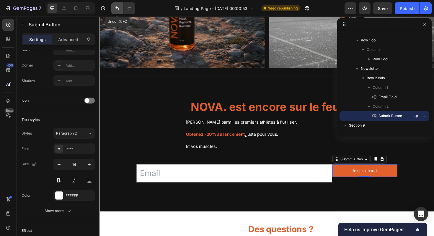
click at [115, 7] on icon "Undo/Redo" at bounding box center [117, 8] width 6 height 6
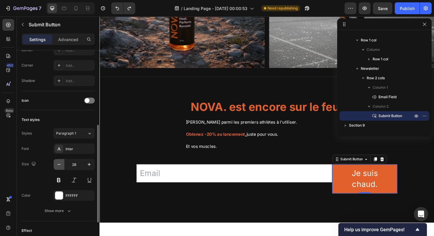
click at [58, 165] on icon "button" at bounding box center [59, 164] width 6 height 6
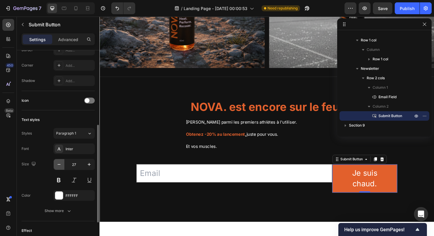
click at [58, 165] on icon "button" at bounding box center [59, 164] width 6 height 6
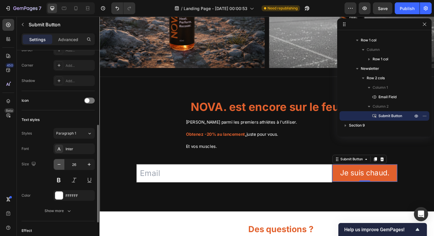
click at [58, 165] on icon "button" at bounding box center [59, 164] width 6 height 6
click at [86, 164] on icon "button" at bounding box center [89, 164] width 6 height 6
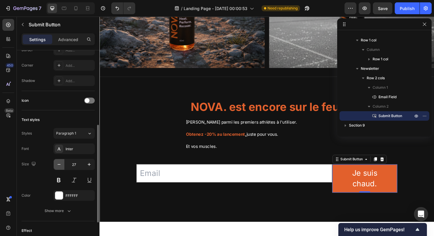
click at [61, 165] on icon "button" at bounding box center [59, 164] width 6 height 6
type input "26"
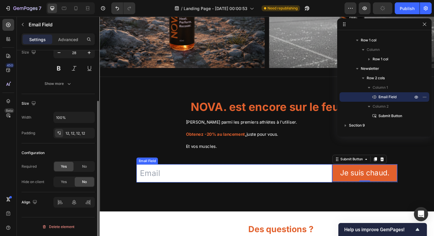
scroll to position [0, 0]
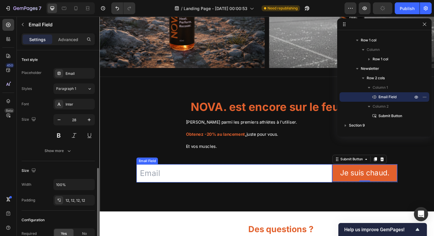
click at [153, 180] on input "email" at bounding box center [242, 182] width 207 height 19
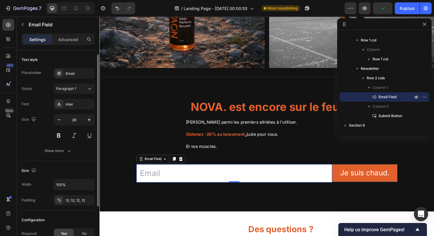
scroll to position [67, 0]
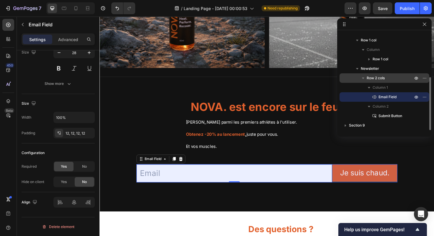
click at [383, 80] on span "Row 2 cols" at bounding box center [376, 78] width 18 height 6
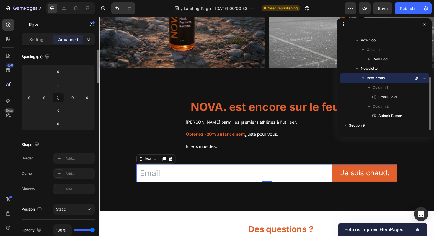
scroll to position [0, 0]
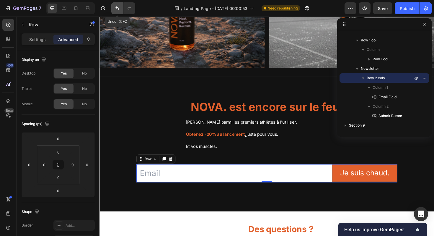
click at [117, 9] on icon "Undo/Redo" at bounding box center [117, 8] width 6 height 6
click at [118, 5] on icon "Undo/Redo" at bounding box center [117, 8] width 6 height 6
click at [43, 39] on p "Settings" at bounding box center [37, 39] width 17 height 6
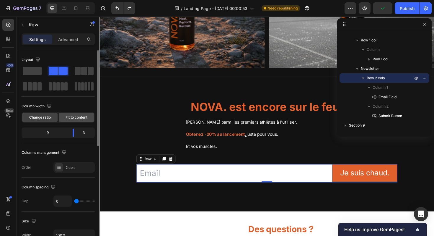
click at [73, 119] on span "Fit to content" at bounding box center [77, 117] width 22 height 5
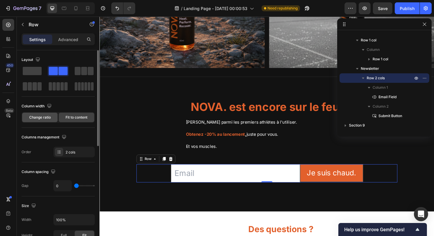
click at [44, 113] on div "Change ratio" at bounding box center [39, 117] width 35 height 9
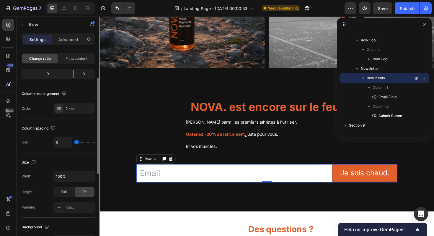
scroll to position [59, 0]
click at [63, 190] on span "Full" at bounding box center [64, 190] width 6 height 5
click at [79, 191] on div "Fit" at bounding box center [84, 190] width 19 height 9
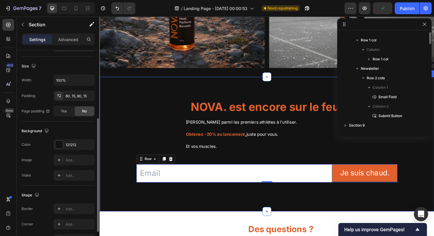
scroll to position [27, 0]
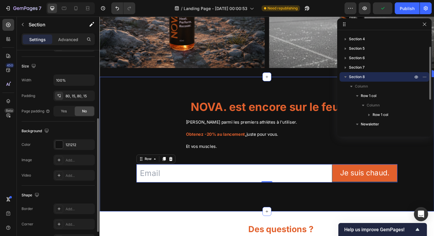
click at [257, 219] on div "NOVA. est encore sur le feu. Heading Soyez parmi les premiers athlètes à l'util…" at bounding box center [277, 151] width 354 height 143
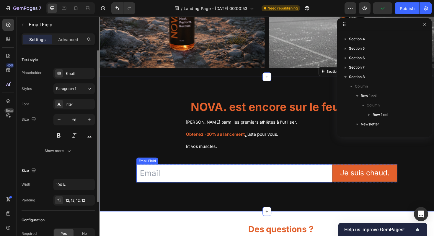
click at [262, 189] on input "email" at bounding box center [242, 182] width 207 height 19
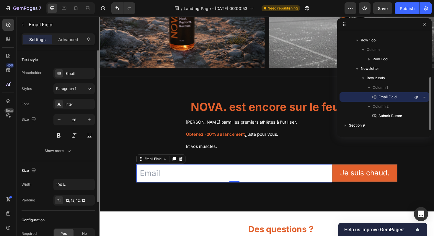
click at [264, 184] on input "email" at bounding box center [242, 182] width 207 height 19
click at [60, 122] on icon "button" at bounding box center [59, 120] width 6 height 6
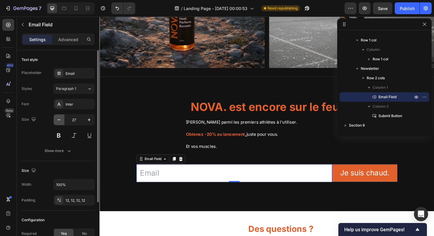
click at [60, 122] on icon "button" at bounding box center [59, 120] width 6 height 6
type input "26"
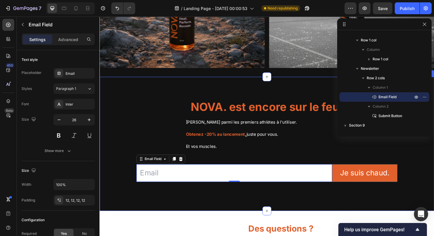
click at [224, 205] on div "NOVA. est encore sur le feu. Heading Soyez parmi les premiers athlètes à l'util…" at bounding box center [277, 151] width 354 height 142
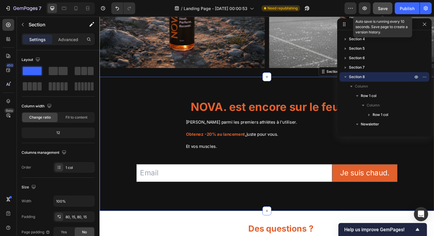
click at [384, 9] on span "Save" at bounding box center [383, 8] width 10 height 5
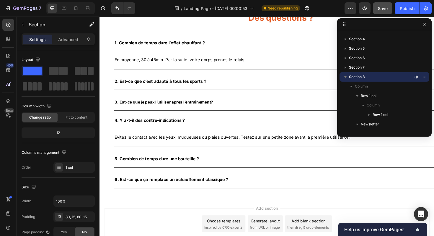
scroll to position [1476, 0]
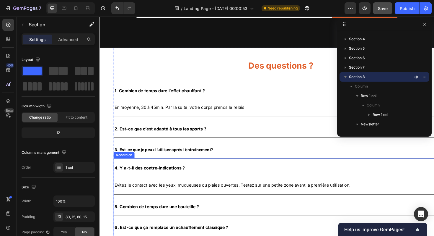
click at [209, 175] on div "4. Y a-t-il des contre-indications ?" at bounding box center [287, 176] width 344 height 14
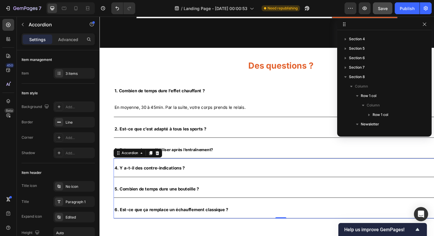
scroll to position [120, 0]
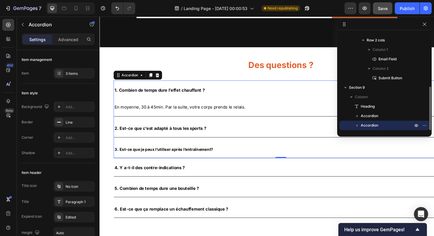
click at [199, 95] on strong "1. Combien de temps dure l’effet chauffant ?" at bounding box center [162, 95] width 95 height 6
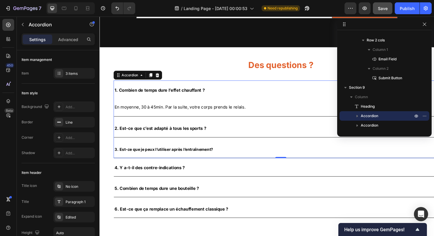
click at [250, 95] on div "1. Combien de temps dure l’effet chauffant ?" at bounding box center [287, 94] width 344 height 14
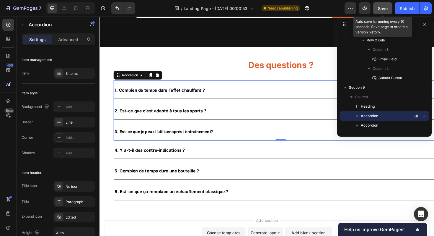
click at [382, 11] on div "Save" at bounding box center [383, 8] width 10 height 6
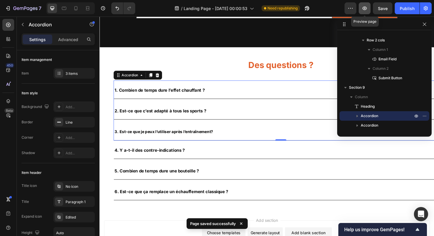
click at [363, 7] on icon "button" at bounding box center [365, 8] width 6 height 6
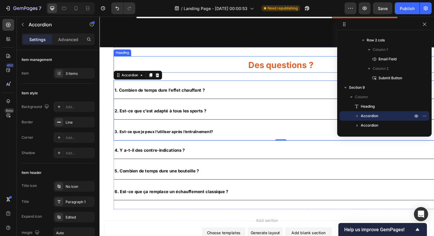
click at [224, 56] on div "Des questions ? Heading 1. Combien de temps dure l’effet chauffant ? 2. Est-ce …" at bounding box center [291, 134] width 354 height 171
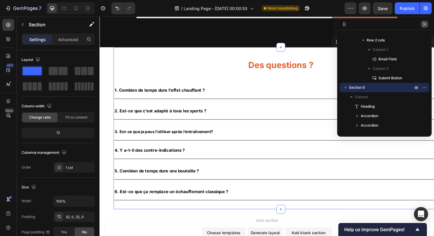
click at [424, 22] on icon "button" at bounding box center [424, 24] width 5 height 5
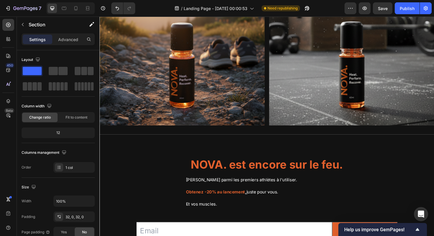
scroll to position [1146, 0]
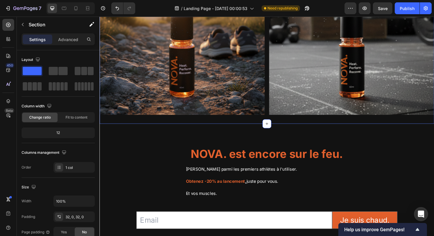
click at [257, 123] on div "Image Image Row Section 7" at bounding box center [277, 33] width 354 height 194
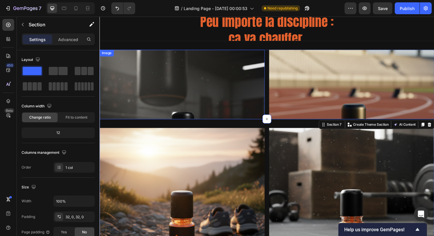
scroll to position [916, 0]
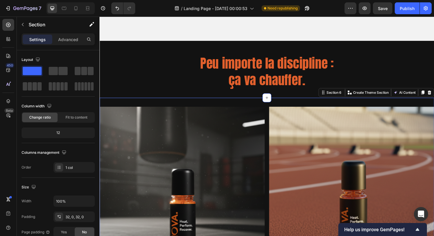
click at [136, 102] on div "Image Image Row Section 6 You can create reusable sections Create Theme Section…" at bounding box center [277, 199] width 354 height 194
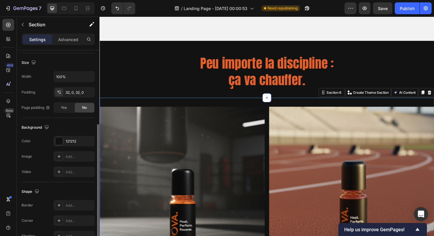
scroll to position [128, 0]
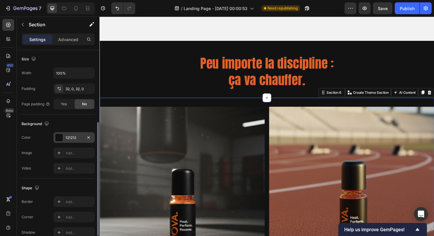
click at [59, 137] on div at bounding box center [59, 137] width 8 height 8
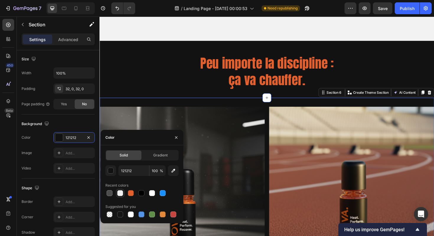
click at [120, 193] on div at bounding box center [120, 193] width 6 height 6
type input "F2F2F2"
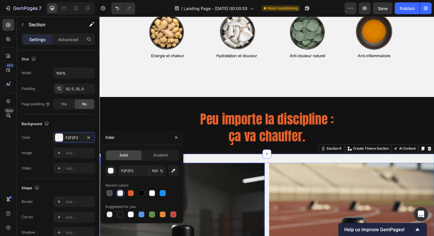
scroll to position [856, 0]
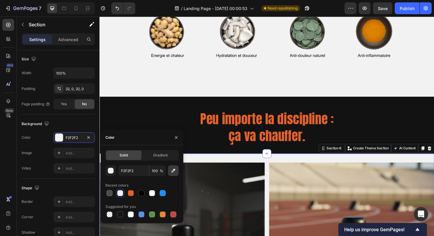
click at [171, 171] on icon "button" at bounding box center [173, 170] width 6 height 6
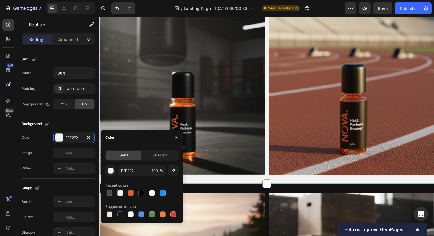
scroll to position [1065, 0]
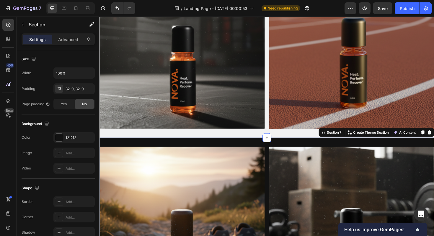
click at [64, 139] on div "121212" at bounding box center [73, 137] width 41 height 11
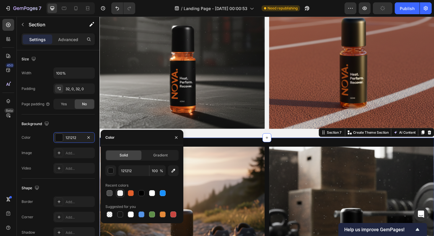
click at [119, 193] on div at bounding box center [120, 193] width 6 height 6
type input "F2F2F2"
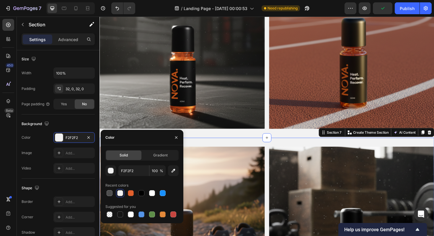
click at [241, 139] on div "Image Image Row Section 6" at bounding box center [277, 48] width 354 height 194
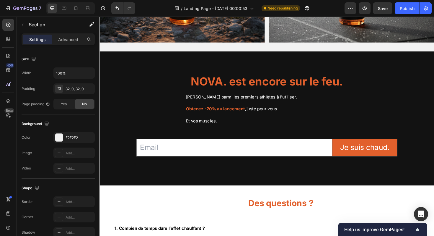
scroll to position [1348, 0]
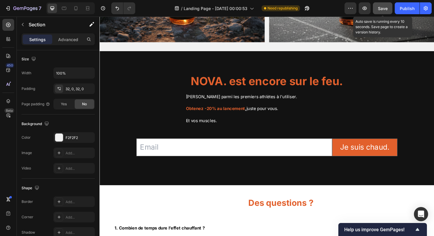
click at [383, 13] on button "Save" at bounding box center [382, 8] width 19 height 12
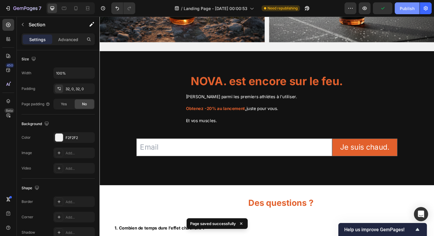
click at [405, 11] on div "Publish" at bounding box center [407, 8] width 15 height 6
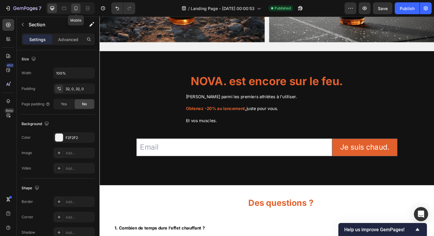
click at [75, 8] on icon at bounding box center [76, 8] width 6 height 6
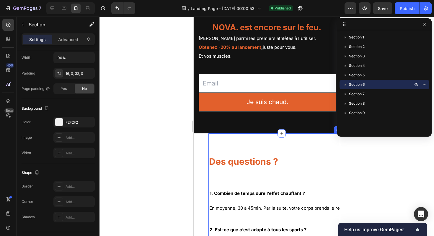
scroll to position [1131, 0]
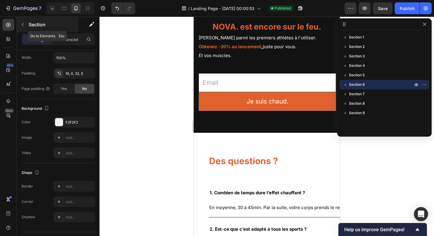
click at [22, 23] on icon "button" at bounding box center [22, 24] width 5 height 5
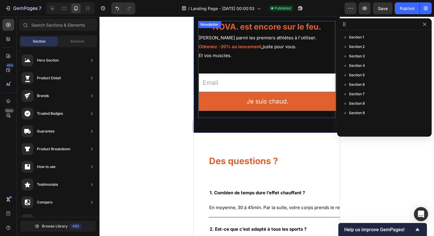
click at [237, 71] on div "Email Field Je suis chaud. Submit Button Row Newsletter" at bounding box center [267, 92] width 137 height 52
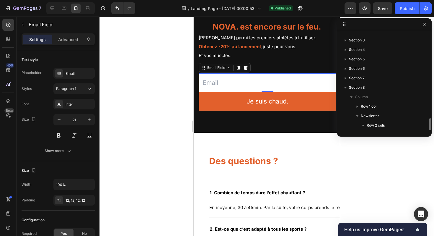
click at [245, 79] on input "email" at bounding box center [267, 82] width 137 height 19
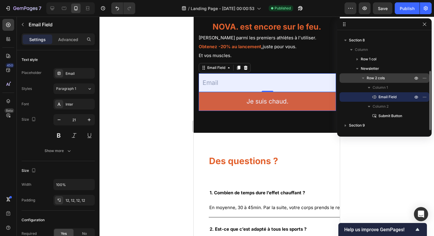
click at [372, 78] on span "Row 2 cols" at bounding box center [376, 78] width 18 height 6
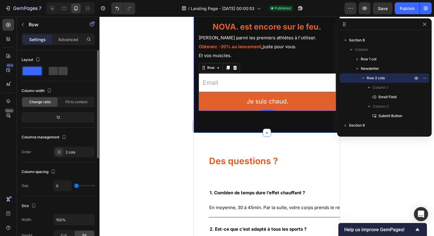
type input "5"
type input "6"
type input "7"
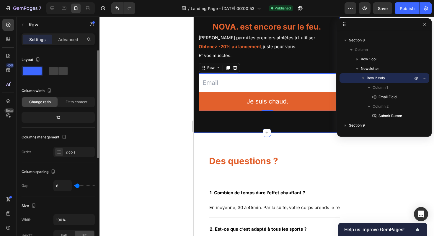
type input "7"
type input "8"
type input "9"
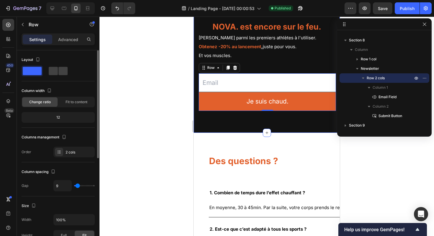
type input "10"
type input "11"
type input "13"
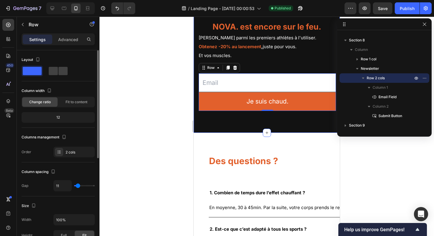
type input "13"
type input "14"
type input "15"
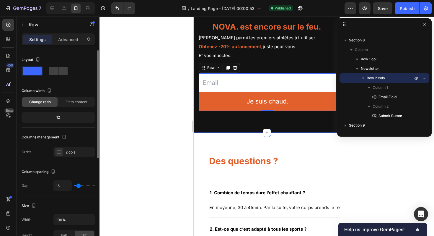
type input "16"
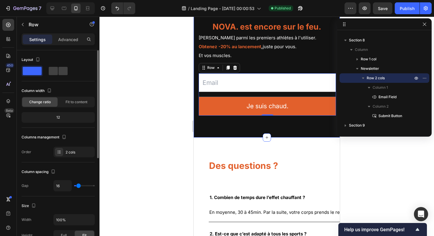
type input "17"
type input "18"
type input "20"
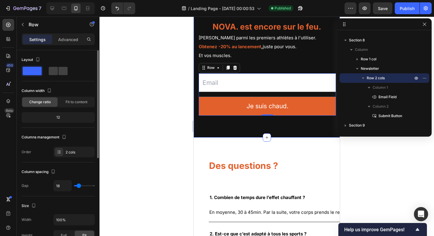
type input "20"
type input "22"
type input "24"
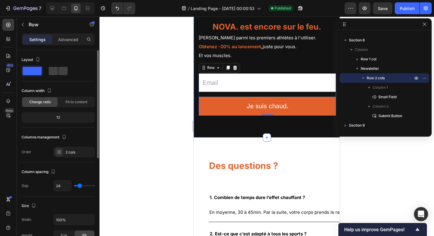
type input "25"
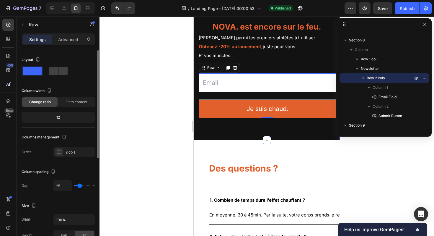
type input "23"
type input "22"
type input "21"
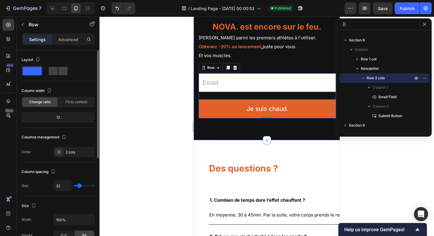
type input "21"
type input "20"
type input "19"
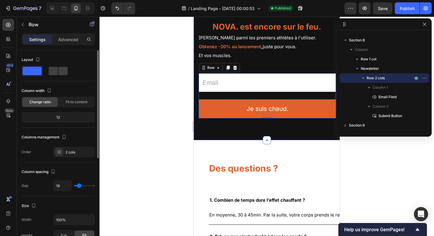
type input "18"
type input "17"
type input "16"
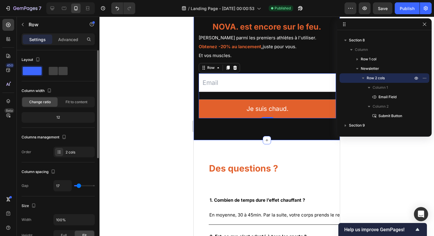
type input "16"
type input "15"
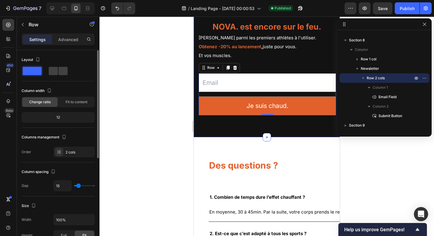
type input "14"
type input "13"
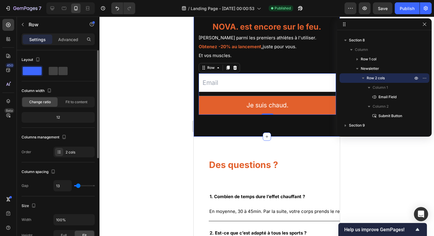
type input "12"
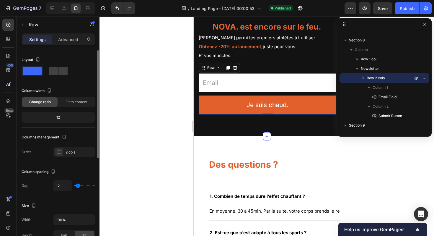
type input "13"
type input "14"
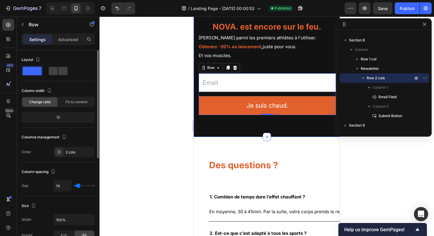
type input "15"
click at [78, 185] on input "range" at bounding box center [84, 185] width 21 height 1
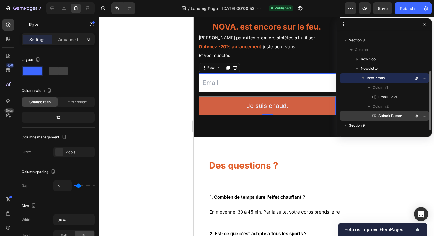
click at [393, 116] on span "Submit Button" at bounding box center [391, 116] width 24 height 6
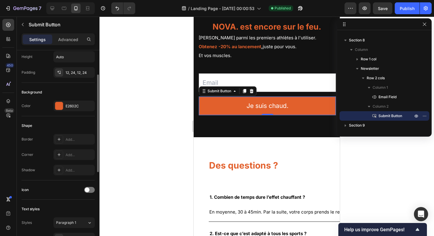
scroll to position [36, 0]
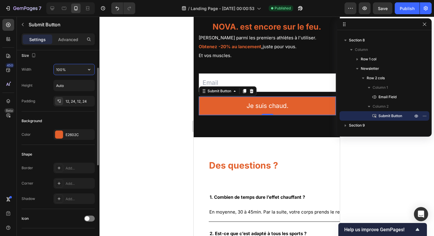
drag, startPoint x: 62, startPoint y: 70, endPoint x: 53, endPoint y: 69, distance: 9.2
click at [53, 69] on div "Width 100%" at bounding box center [58, 69] width 73 height 11
click at [89, 69] on icon "button" at bounding box center [89, 69] width 6 height 6
click at [59, 70] on input "100%" at bounding box center [74, 69] width 41 height 11
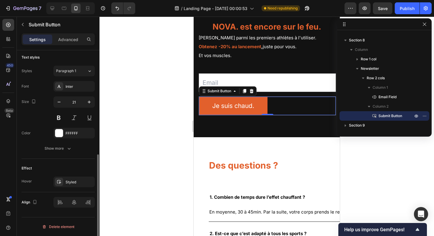
scroll to position [216, 0]
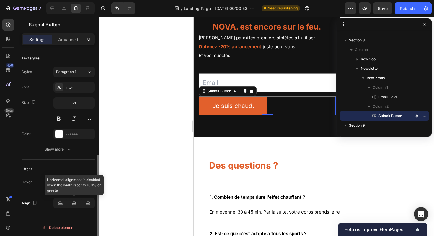
type input "50%"
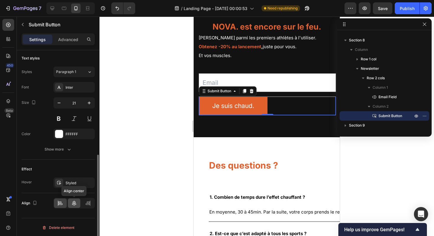
click at [71, 202] on icon at bounding box center [74, 203] width 6 height 6
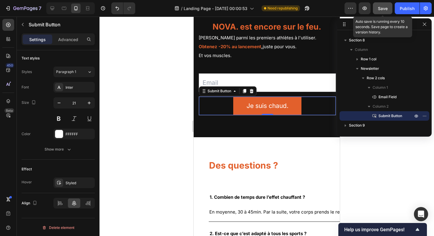
click at [384, 7] on span "Save" at bounding box center [383, 8] width 10 height 5
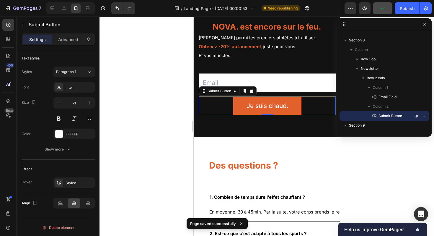
click at [378, 166] on div at bounding box center [267, 126] width 335 height 219
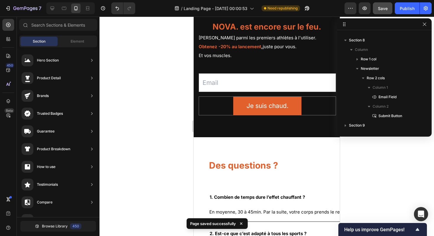
click at [172, 84] on div at bounding box center [267, 126] width 335 height 219
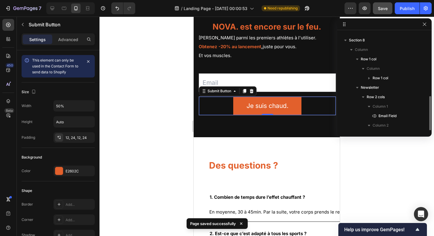
click at [210, 110] on div "Je suis chaud. Submit Button 0" at bounding box center [267, 105] width 137 height 19
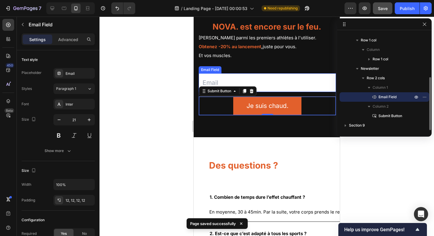
click at [223, 80] on input "email" at bounding box center [267, 82] width 137 height 19
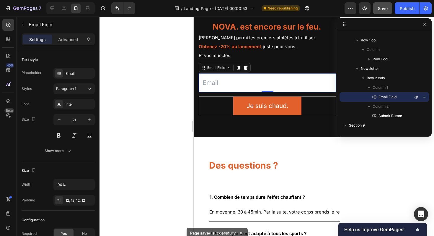
click at [188, 103] on div at bounding box center [267, 126] width 335 height 219
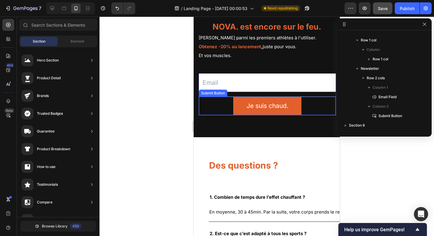
click at [207, 102] on div "Je suis chaud. Submit Button" at bounding box center [267, 105] width 137 height 19
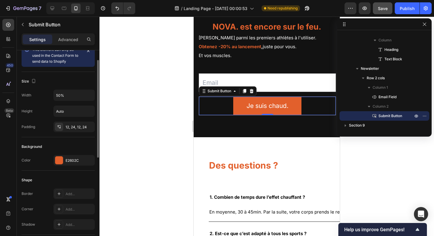
scroll to position [9, 0]
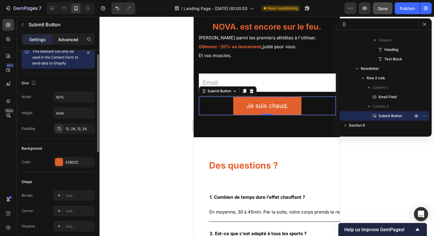
click at [72, 43] on div "Advanced" at bounding box center [68, 39] width 30 height 9
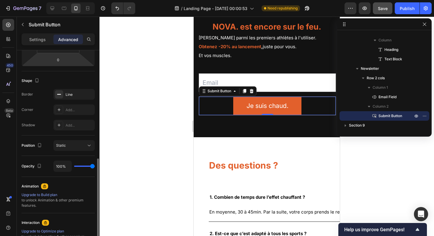
scroll to position [111, 0]
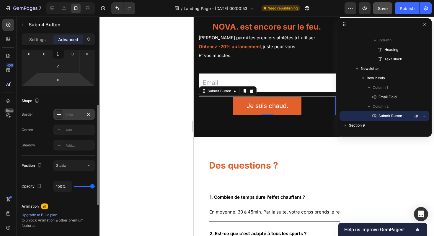
click at [64, 114] on div "Line" at bounding box center [73, 114] width 41 height 11
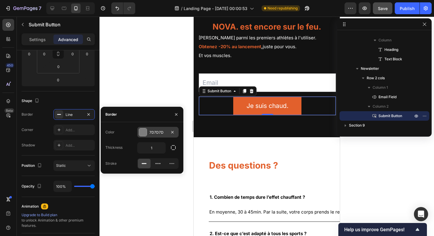
click at [142, 132] on div at bounding box center [143, 132] width 8 height 8
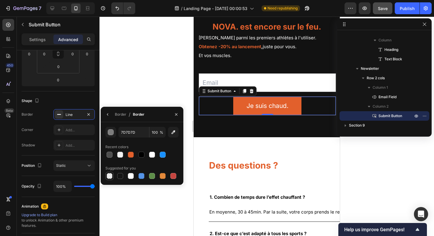
click at [110, 175] on div at bounding box center [110, 176] width 6 height 6
type input "000000"
type input "0"
click at [85, 99] on div "Shape" at bounding box center [58, 100] width 73 height 9
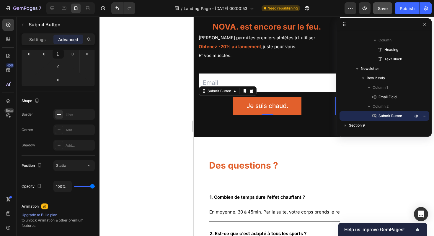
click at [189, 124] on div at bounding box center [267, 126] width 335 height 219
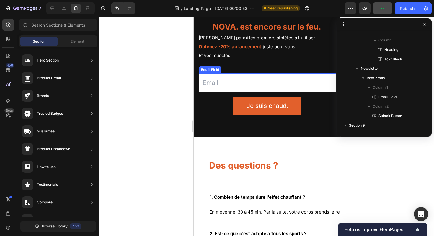
click at [230, 79] on input "email" at bounding box center [267, 82] width 137 height 19
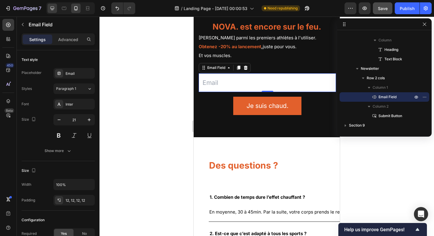
click at [53, 7] on icon at bounding box center [52, 8] width 6 height 6
type input "26"
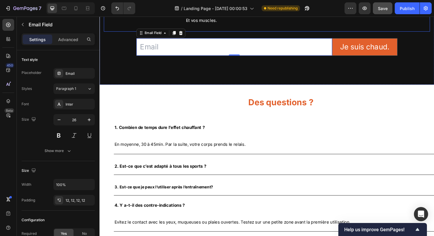
scroll to position [1193, 0]
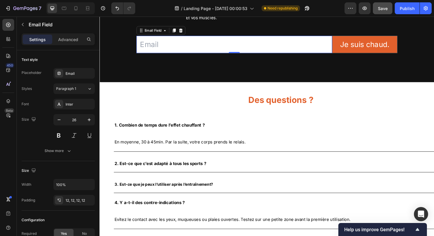
click at [154, 47] on input "email" at bounding box center [242, 46] width 207 height 18
click at [69, 73] on div "Email" at bounding box center [80, 73] width 28 height 5
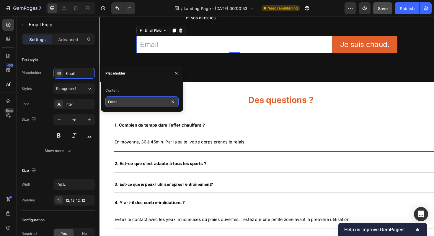
click at [111, 100] on input "Email" at bounding box center [141, 101] width 73 height 11
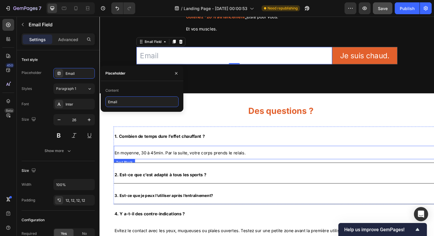
scroll to position [1187, 0]
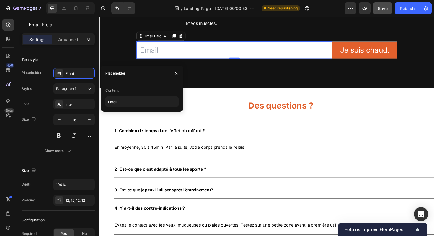
click at [149, 53] on input "email" at bounding box center [242, 52] width 207 height 18
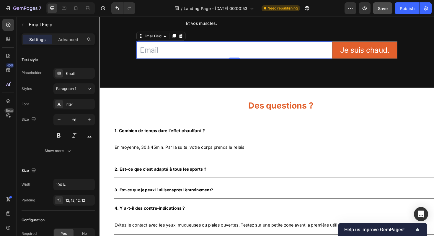
click at [149, 53] on input "email" at bounding box center [242, 52] width 207 height 18
click at [72, 71] on div "Email" at bounding box center [80, 73] width 28 height 5
click at [71, 73] on div "Email" at bounding box center [80, 73] width 28 height 5
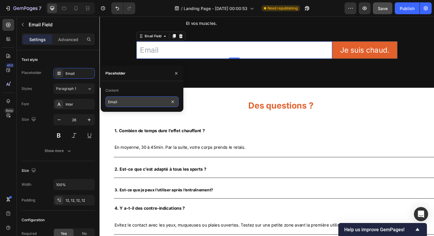
click at [117, 104] on input "Email" at bounding box center [141, 101] width 73 height 11
type input "T"
type input "ironmike@gmail.com"
click at [209, 103] on h2 "Des questions ?" at bounding box center [291, 109] width 354 height 17
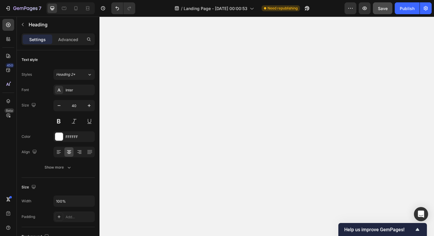
scroll to position [0, 0]
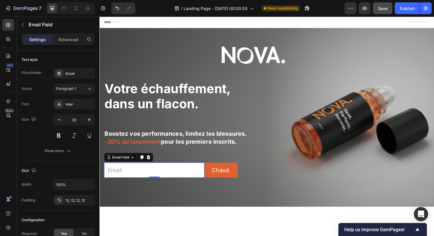
click at [127, 179] on input "email" at bounding box center [157, 179] width 106 height 16
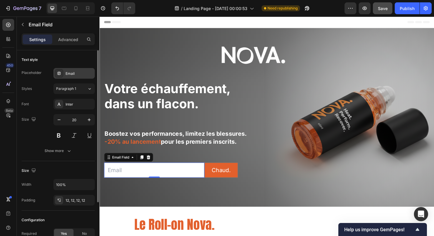
click at [74, 72] on div "Email" at bounding box center [80, 73] width 28 height 5
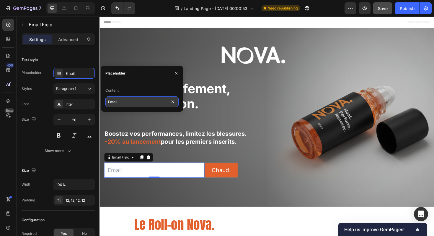
click at [120, 106] on input "Email" at bounding box center [141, 101] width 73 height 11
type input "O"
type input "m"
type input "ironmike@gmail.com"
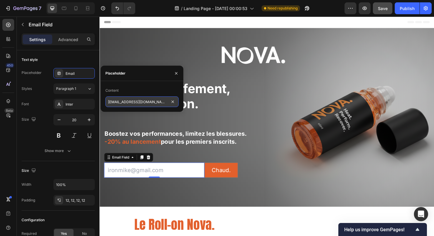
click at [122, 102] on input "ironmike@gmail.com" at bounding box center [141, 101] width 73 height 11
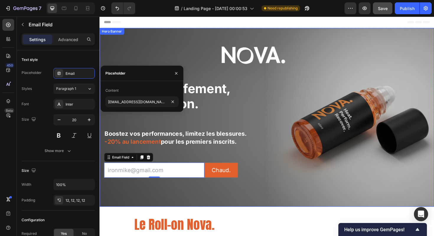
click at [294, 180] on div "Email Field Chaud. Submit Button Row Newsletter" at bounding box center [365, 123] width 168 height 162
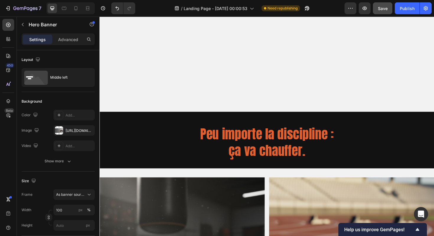
scroll to position [812, 0]
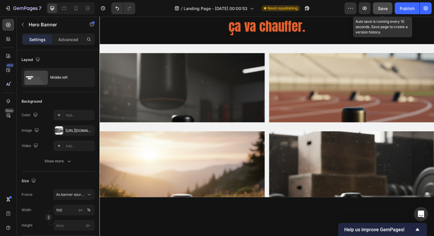
click at [382, 7] on span "Save" at bounding box center [383, 8] width 10 height 5
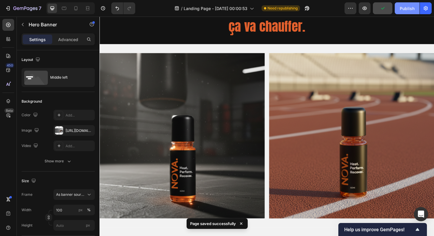
click at [405, 14] on button "Publish" at bounding box center [407, 8] width 25 height 12
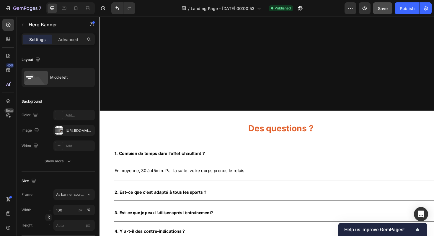
scroll to position [1413, 0]
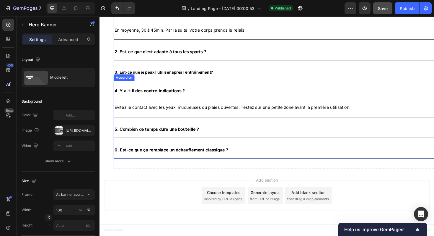
click at [184, 97] on strong "4. Y a-t-il des contre-indications ?" at bounding box center [152, 95] width 74 height 6
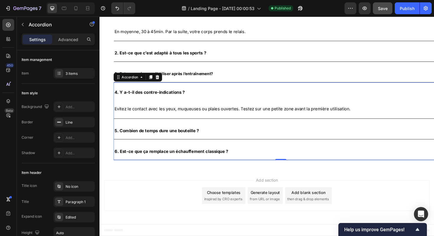
click at [218, 96] on div "4. Y a-t-il des contre-indications ?" at bounding box center [287, 96] width 344 height 14
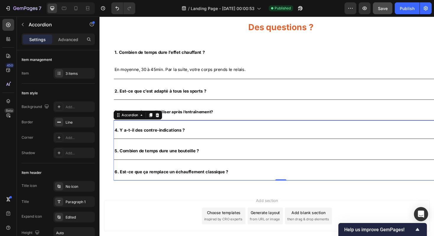
scroll to position [1335, 0]
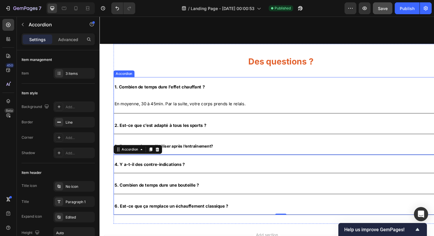
click at [227, 92] on div "1. Combien de temps dure l’effet chauffant ?" at bounding box center [287, 90] width 344 height 14
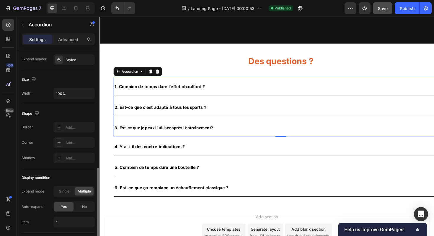
scroll to position [375, 0]
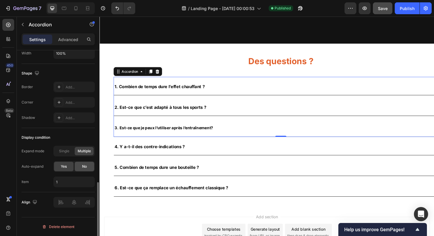
click at [82, 165] on div "No" at bounding box center [84, 166] width 19 height 9
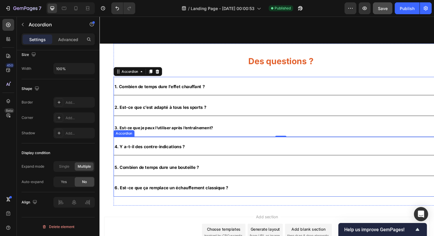
click at [204, 152] on div "4. Y a-t-il des contre-indications ?" at bounding box center [287, 153] width 344 height 14
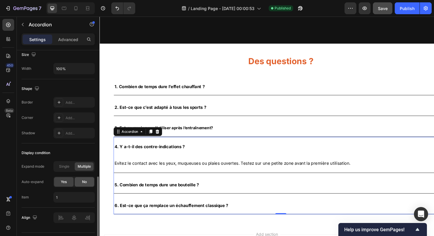
click at [79, 181] on div "No" at bounding box center [84, 181] width 19 height 9
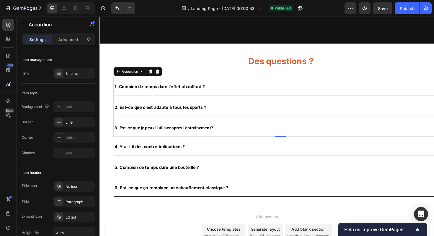
scroll to position [360, 0]
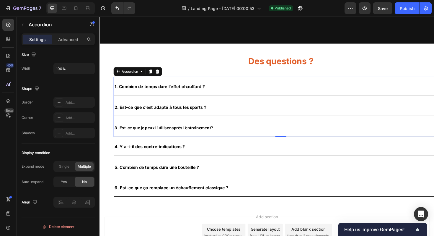
click at [207, 116] on p "2. Est-ce que c’est adapté à tous les sports ?" at bounding box center [163, 111] width 97 height 13
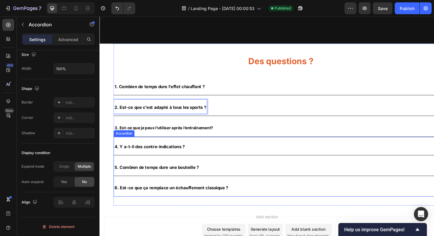
click at [210, 176] on div "5. Combien de temps dure une bouteille ?" at bounding box center [287, 175] width 344 height 14
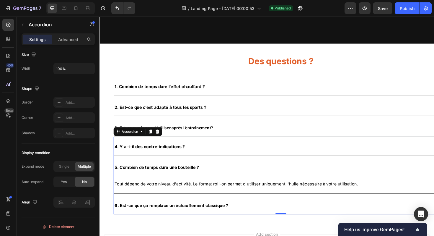
click at [211, 210] on div "6. Est-ce que ça remplace un échauffement classique ?" at bounding box center [292, 215] width 354 height 19
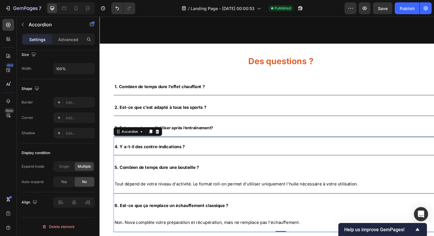
click at [211, 210] on div "6. Est-ce que ça remplace un échauffement classique ?" at bounding box center [292, 215] width 354 height 19
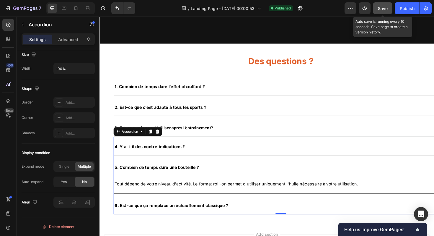
click at [376, 6] on button "Save" at bounding box center [382, 8] width 19 height 12
click at [379, 5] on div "Save" at bounding box center [383, 8] width 10 height 6
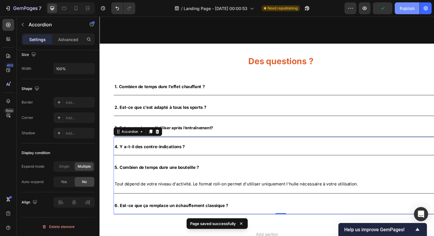
click at [404, 7] on div "Publish" at bounding box center [407, 8] width 15 height 6
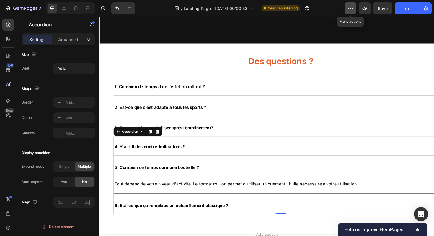
click at [349, 7] on icon "button" at bounding box center [351, 8] width 6 height 6
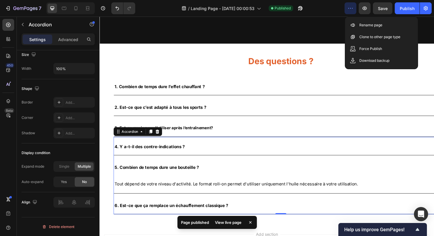
click at [349, 7] on icon "button" at bounding box center [351, 8] width 6 height 6
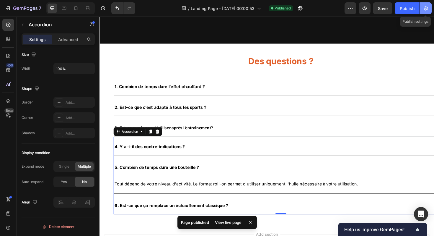
click at [426, 5] on icon "button" at bounding box center [426, 8] width 6 height 6
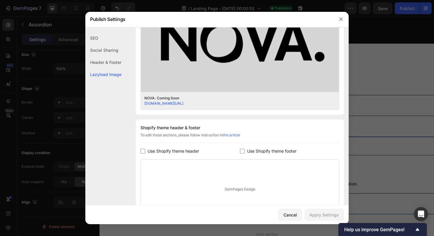
scroll to position [253, 0]
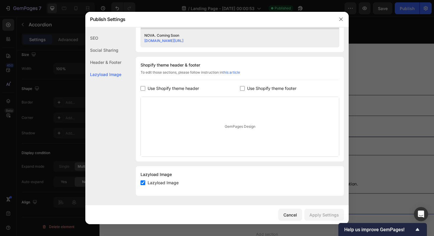
click at [98, 63] on div "Header & Footer" at bounding box center [103, 62] width 36 height 12
click at [97, 51] on div "Social Sharing" at bounding box center [103, 50] width 36 height 12
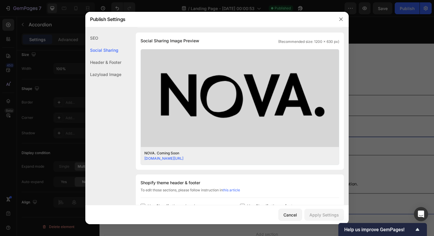
scroll to position [135, 0]
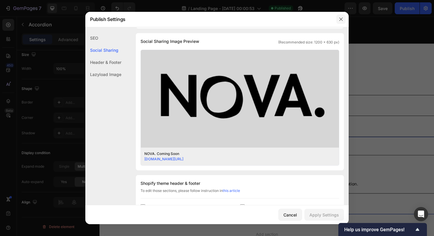
click at [340, 18] on icon "button" at bounding box center [341, 19] width 5 height 5
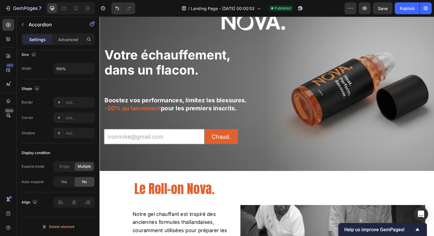
scroll to position [0, 0]
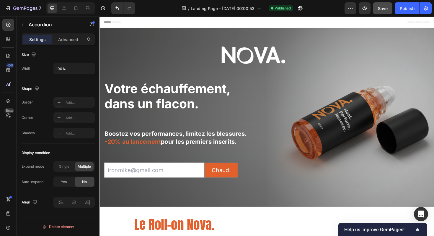
click at [384, 7] on span "Save" at bounding box center [383, 8] width 10 height 5
